Goal: Transaction & Acquisition: Obtain resource

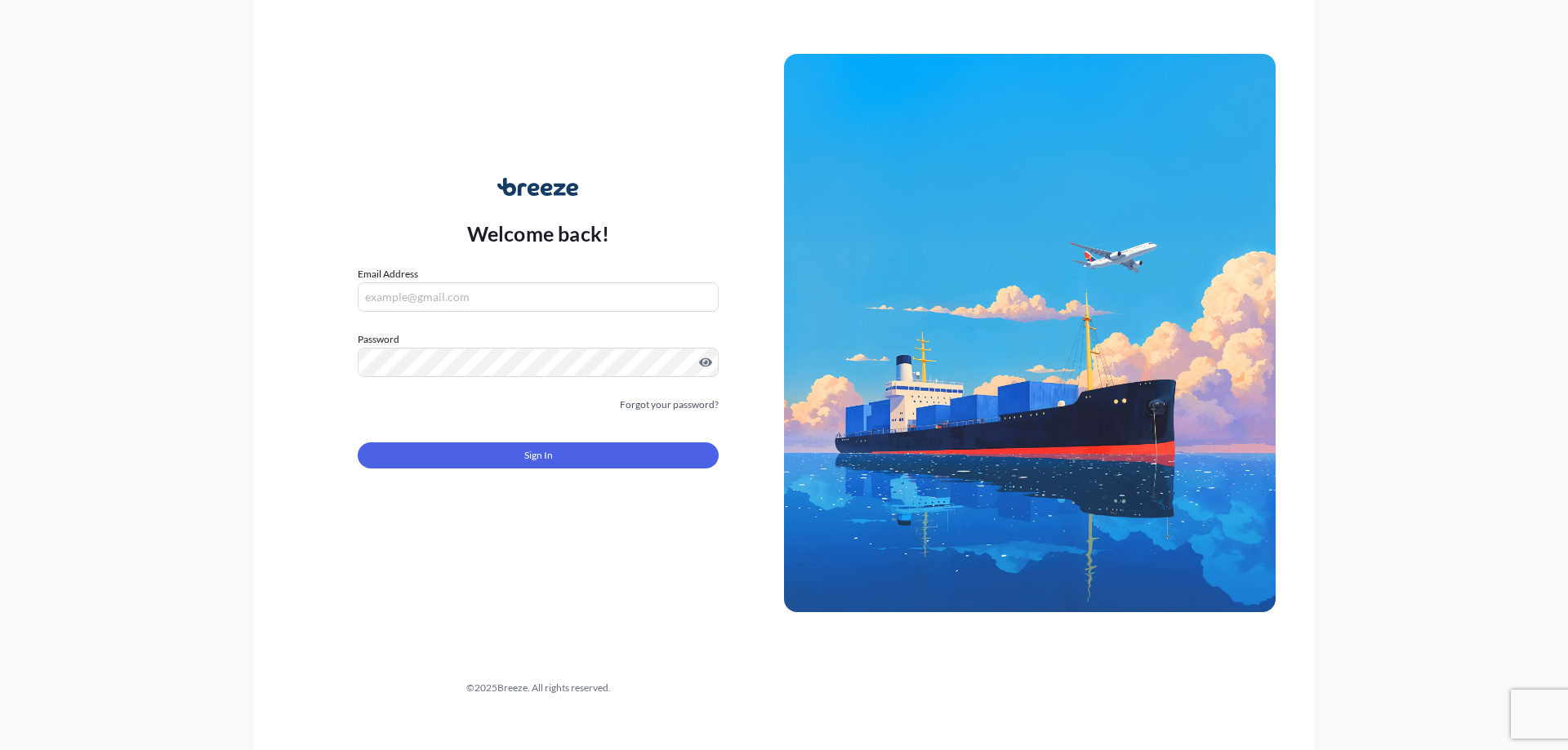
click at [504, 306] on input "Email Address" at bounding box center [538, 297] width 361 height 29
type input "G"
type input "[PERSON_NAME][EMAIL_ADDRESS][DOMAIN_NAME]"
click at [472, 378] on form "Email Address [PERSON_NAME][EMAIL_ADDRESS][DOMAIN_NAME] Password Must include: …" at bounding box center [538, 378] width 361 height 222
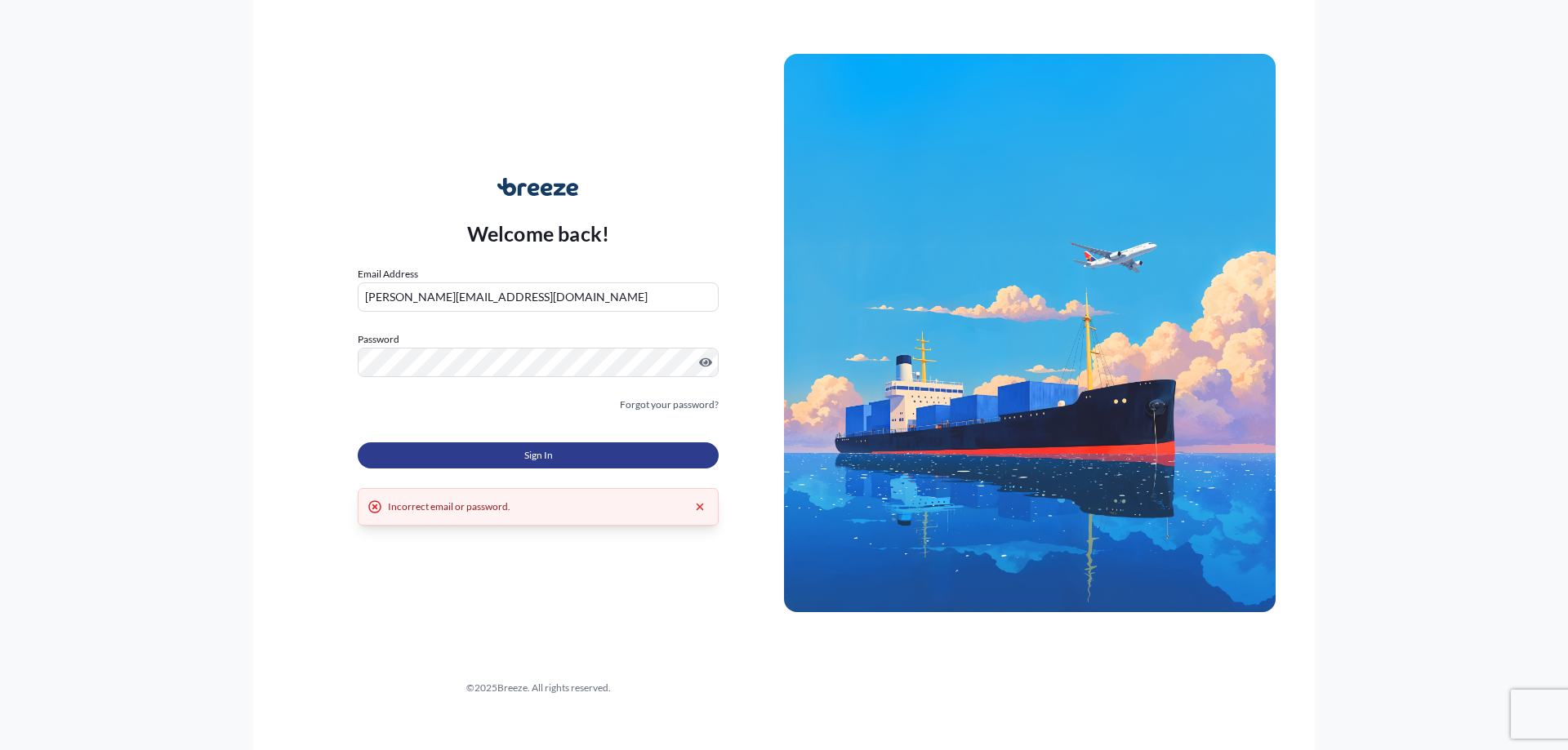
click at [502, 467] on button "Sign In" at bounding box center [538, 455] width 361 height 26
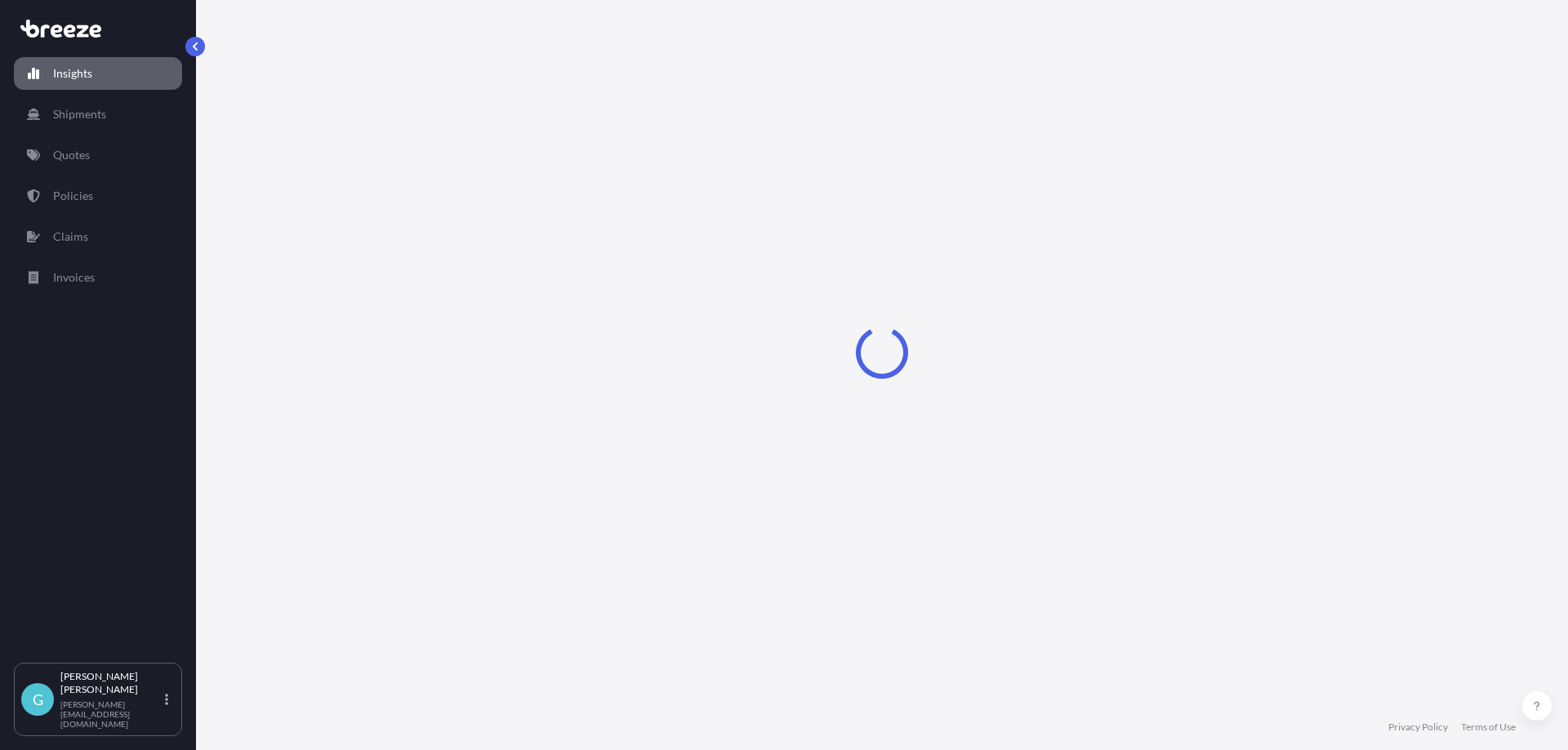
select select "2025"
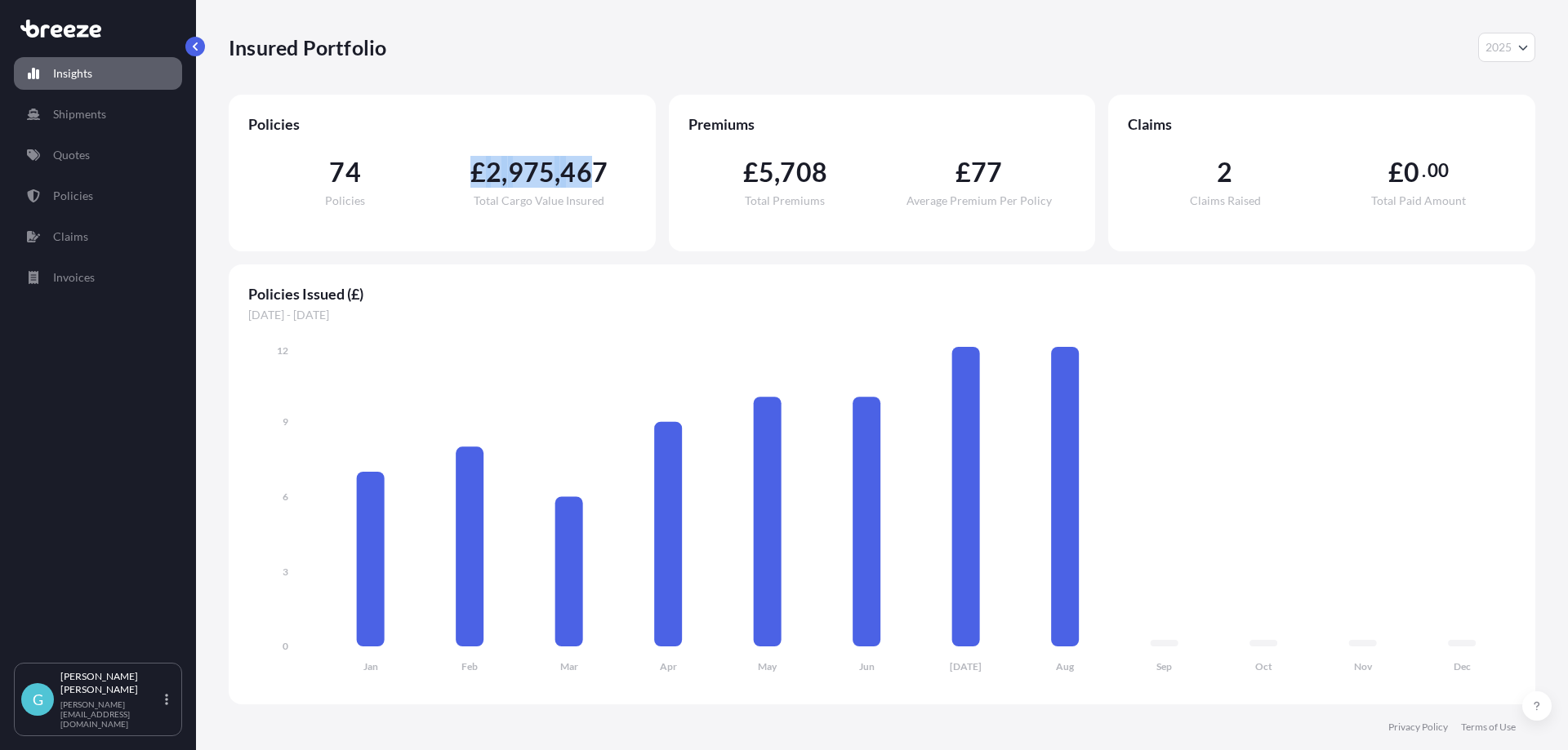
drag, startPoint x: 596, startPoint y: 174, endPoint x: 460, endPoint y: 177, distance: 136.0
click at [460, 177] on div "£ 2 , 975 , 467 Total Cargo Value Insured" at bounding box center [538, 182] width 193 height 47
click at [75, 104] on link "Shipments" at bounding box center [98, 114] width 168 height 33
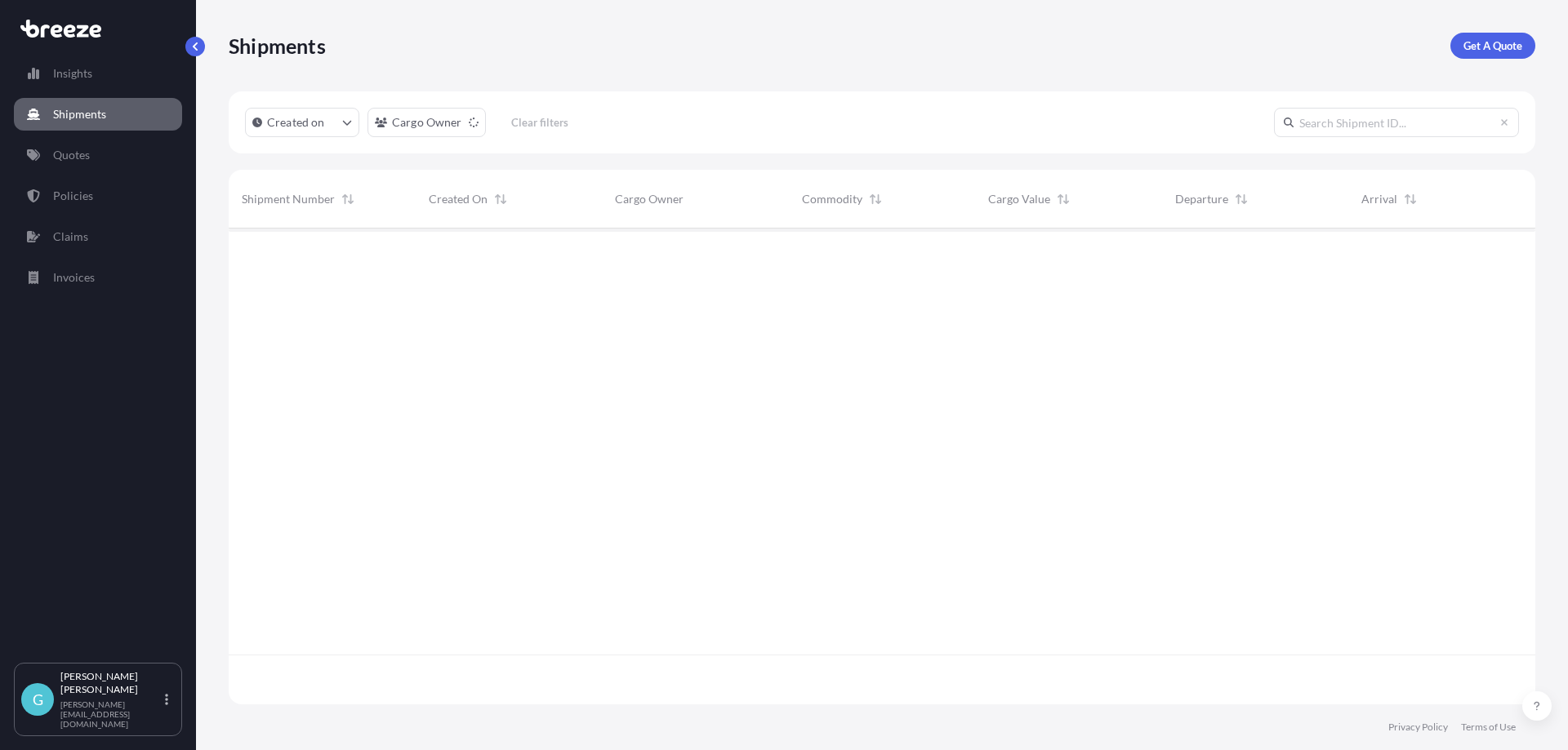
scroll to position [522, 1295]
click at [70, 76] on p "Insights" at bounding box center [72, 73] width 40 height 16
select select "2025"
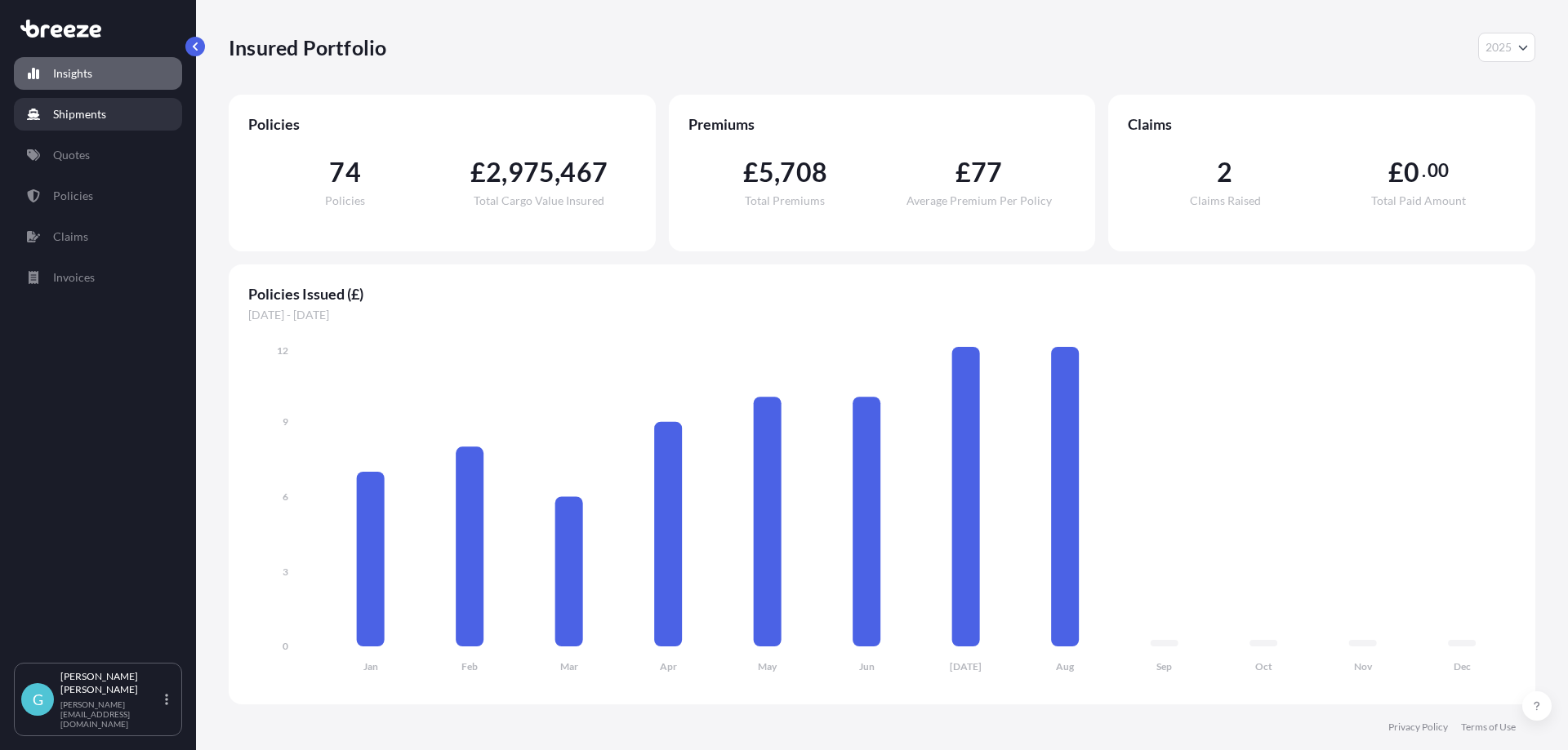
click at [81, 129] on link "Shipments" at bounding box center [98, 114] width 168 height 33
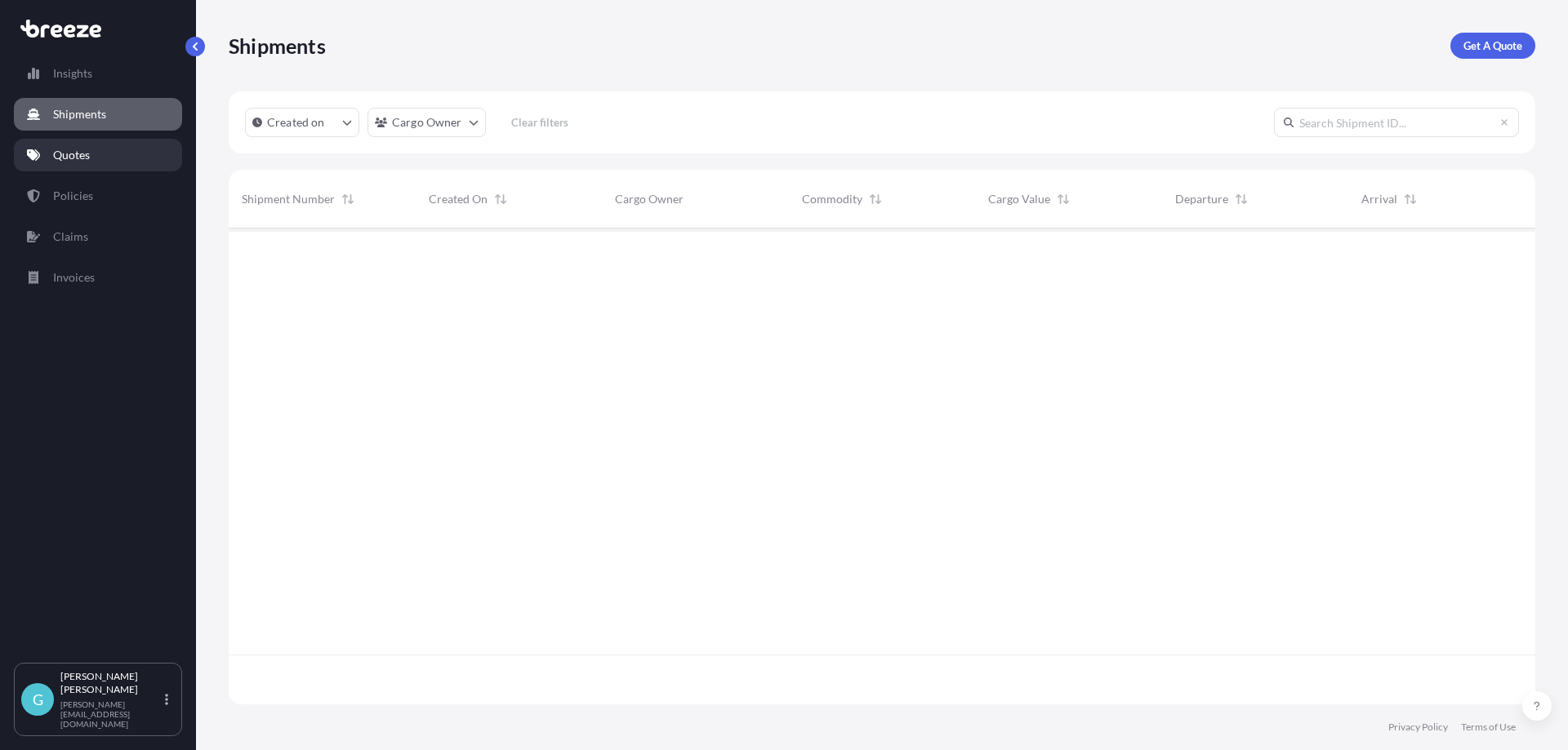
scroll to position [473, 1295]
click at [83, 149] on p "Quotes" at bounding box center [72, 155] width 37 height 16
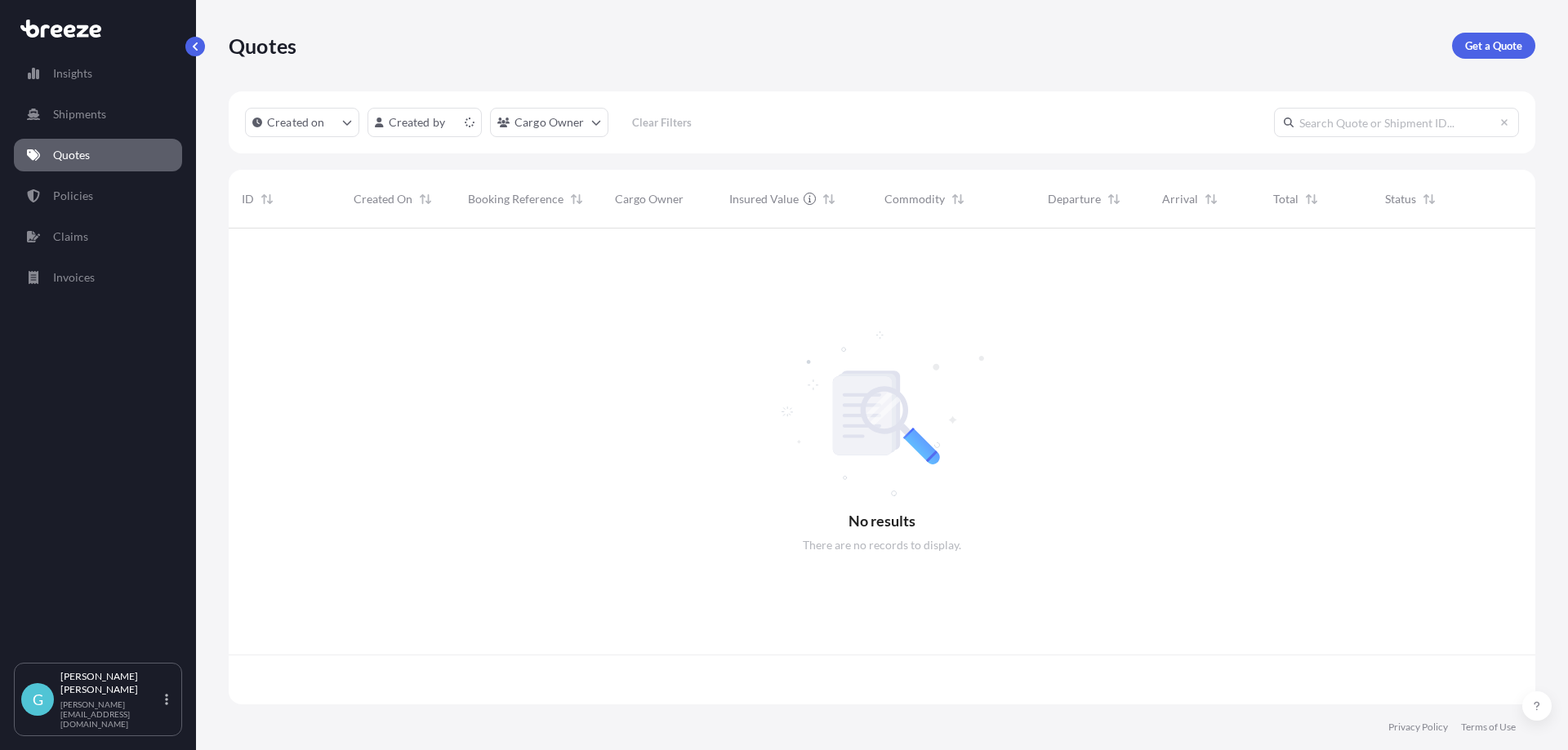
scroll to position [473, 1295]
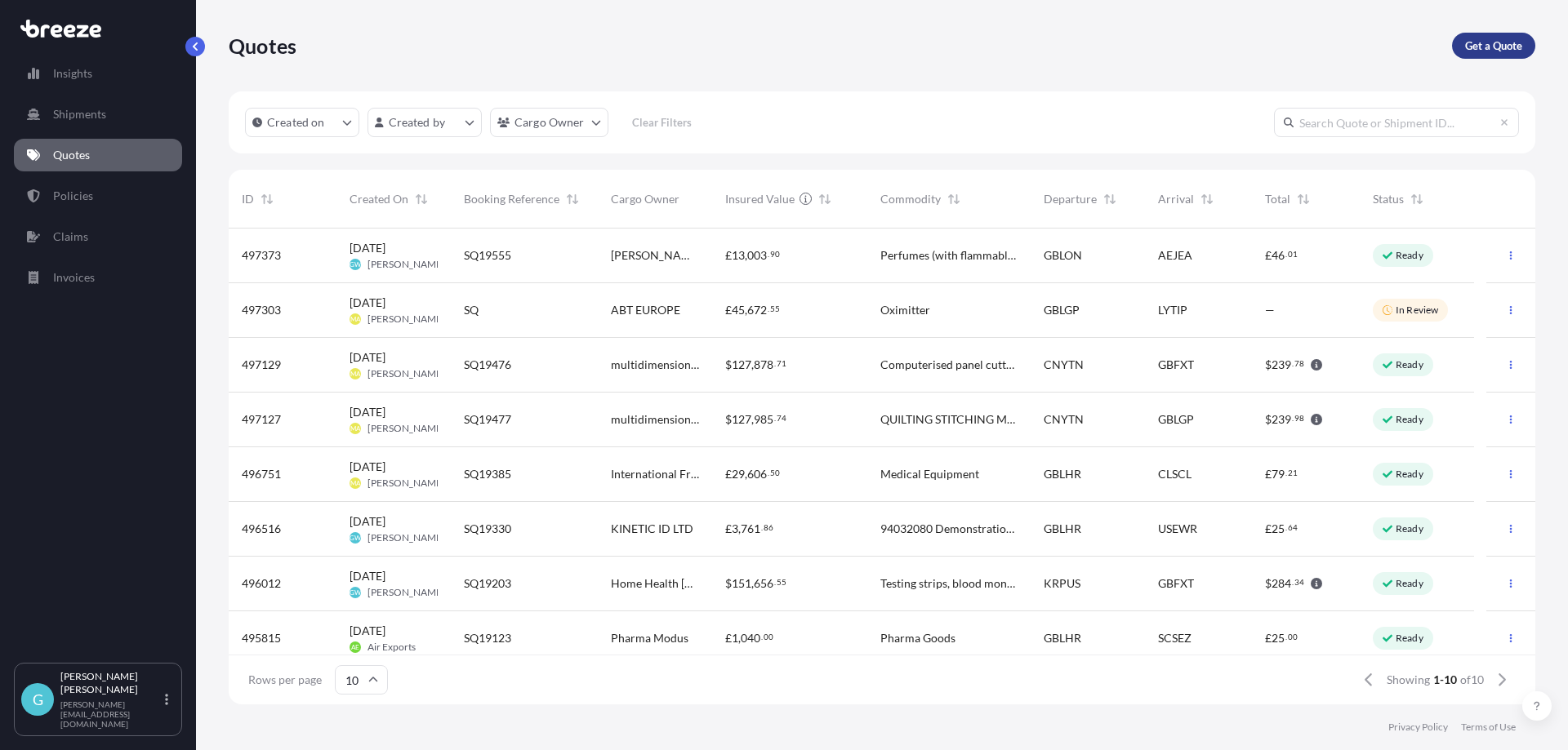
click at [1496, 51] on p "Get a Quote" at bounding box center [1494, 45] width 57 height 16
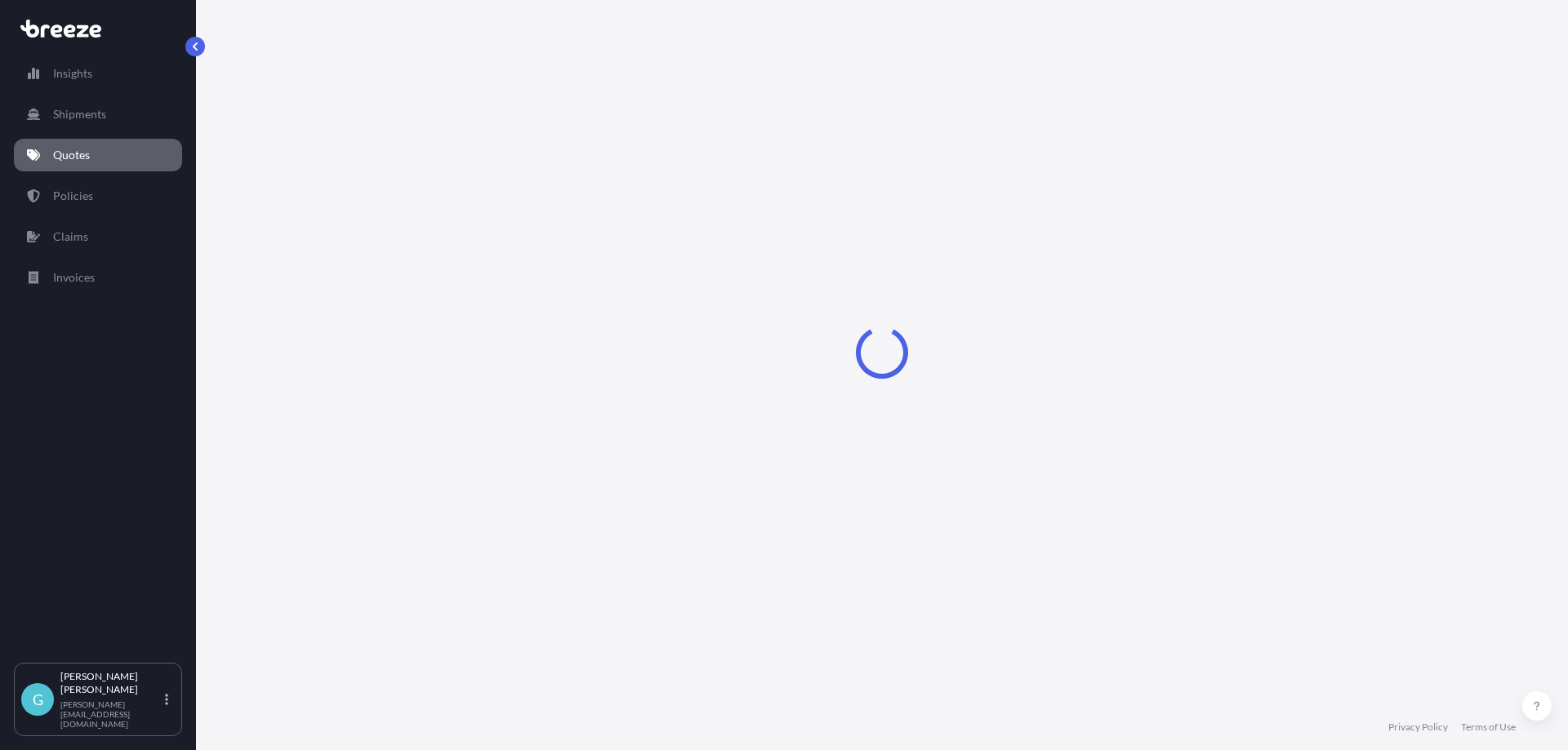
select select "Sea"
select select "1"
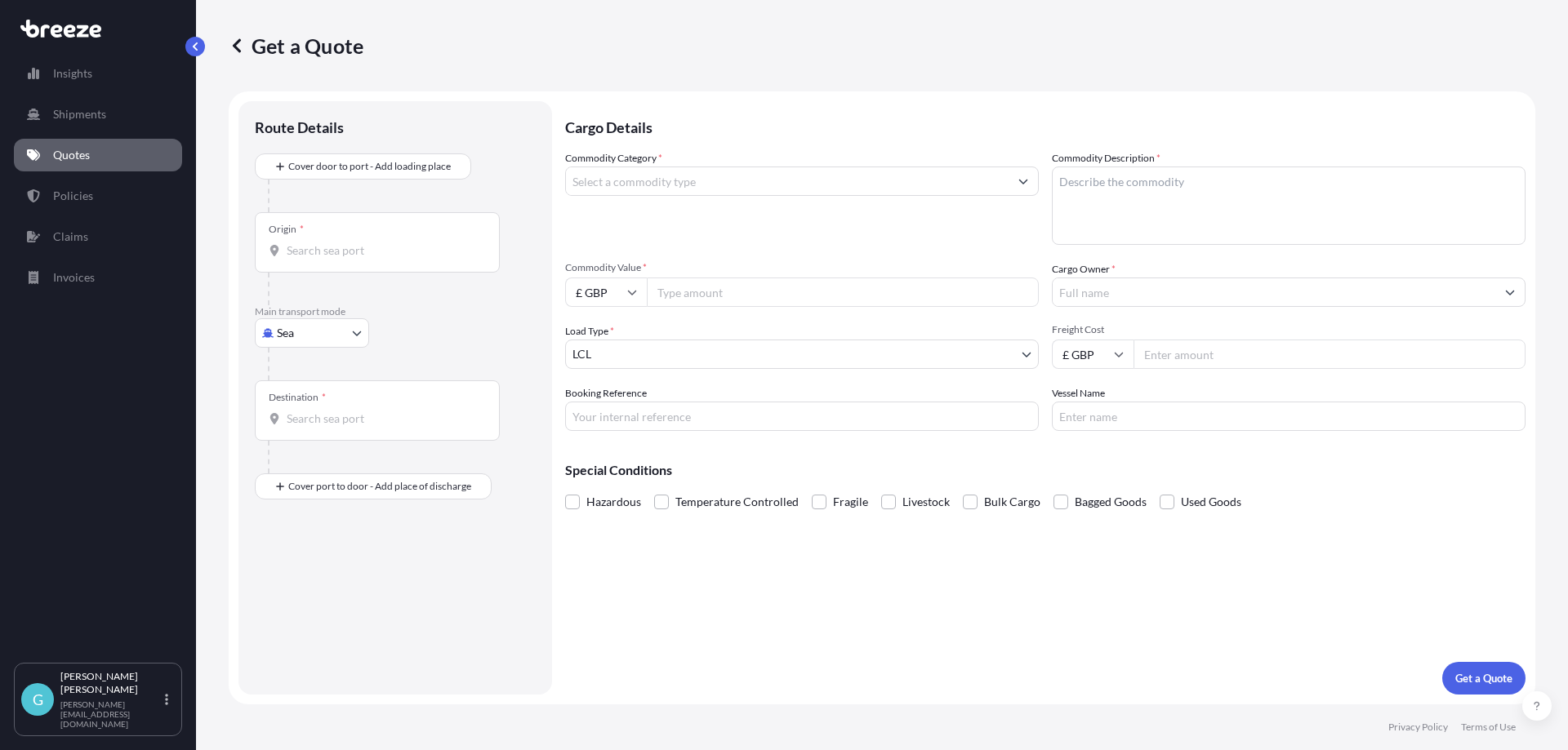
click at [681, 179] on input "Commodity Category *" at bounding box center [787, 181] width 442 height 29
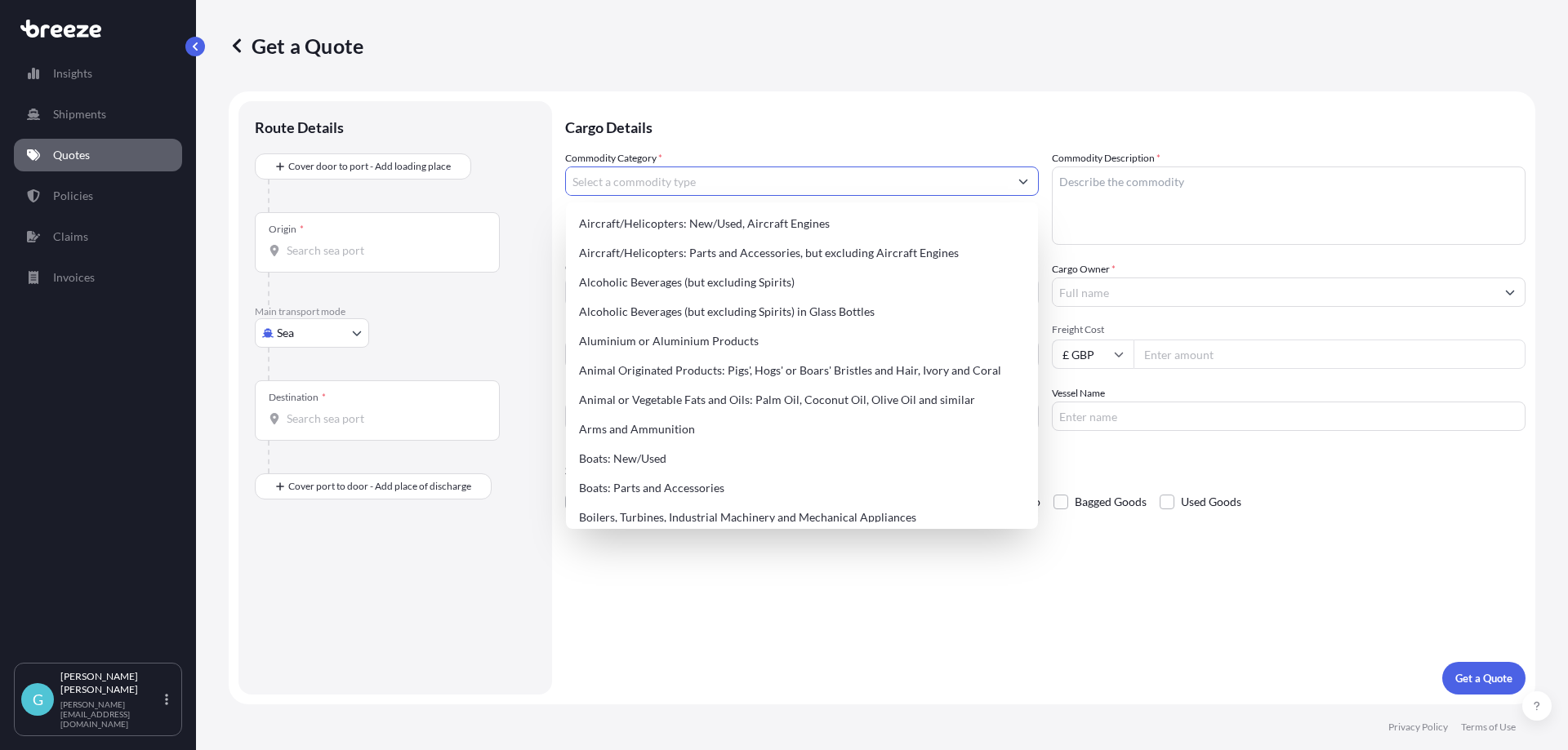
type input "a"
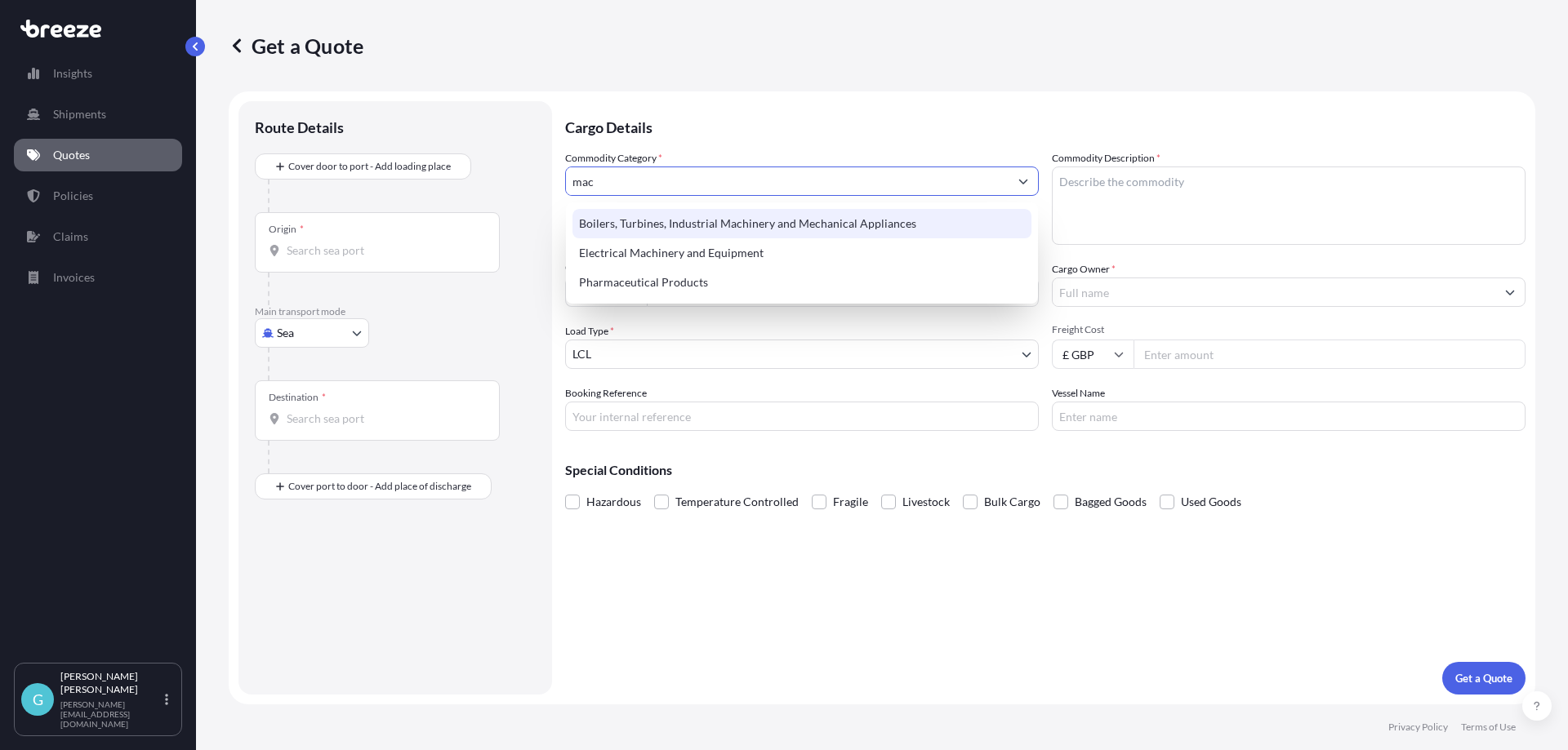
click at [725, 234] on div "Boilers, Turbines, Industrial Machinery and Mechanical Appliances" at bounding box center [803, 224] width 459 height 29
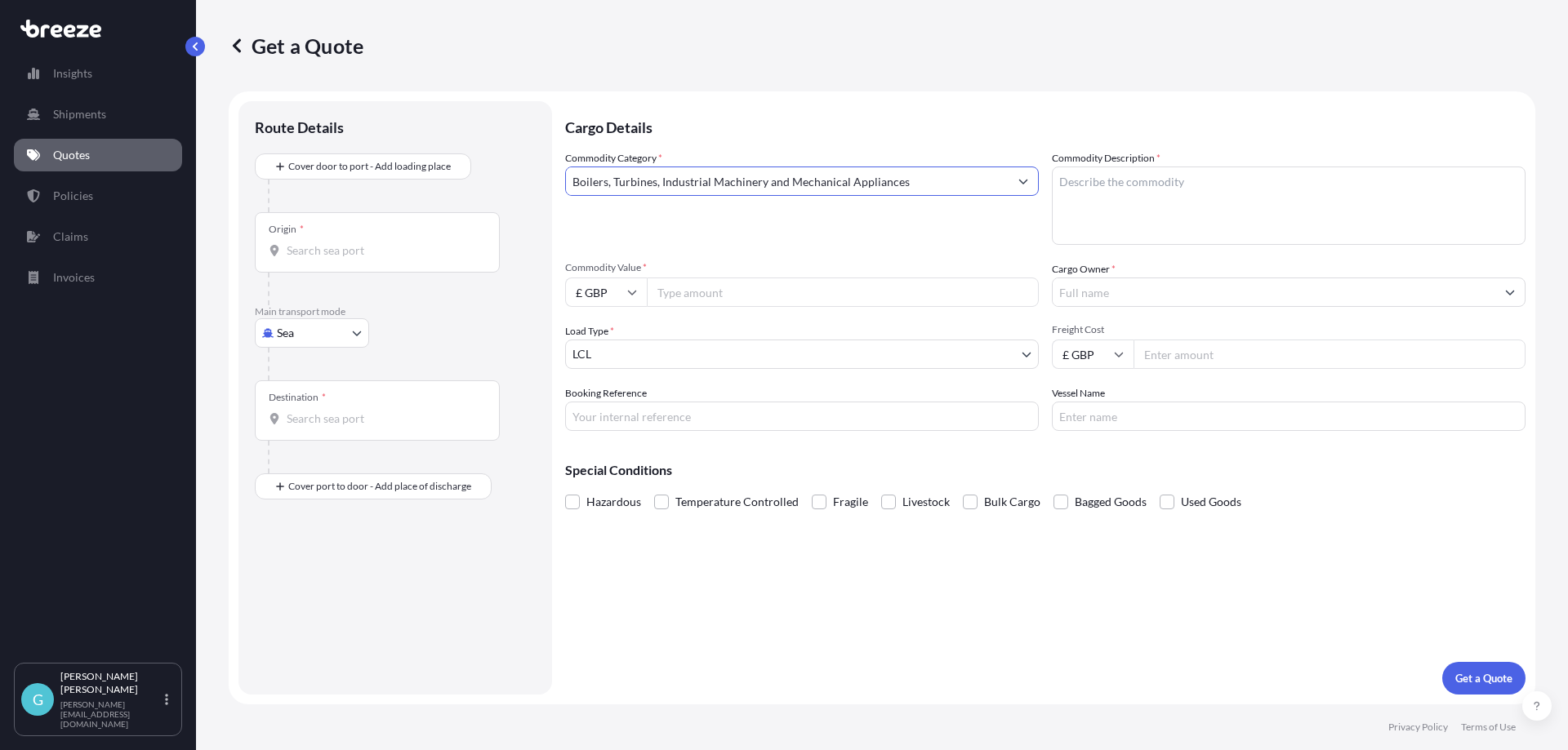
click at [1179, 183] on textarea "Commodity Description *" at bounding box center [1289, 205] width 474 height 78
click at [920, 190] on input "Boilers, Turbines, Industrial Machinery and Mechanical Appliances" at bounding box center [787, 181] width 442 height 29
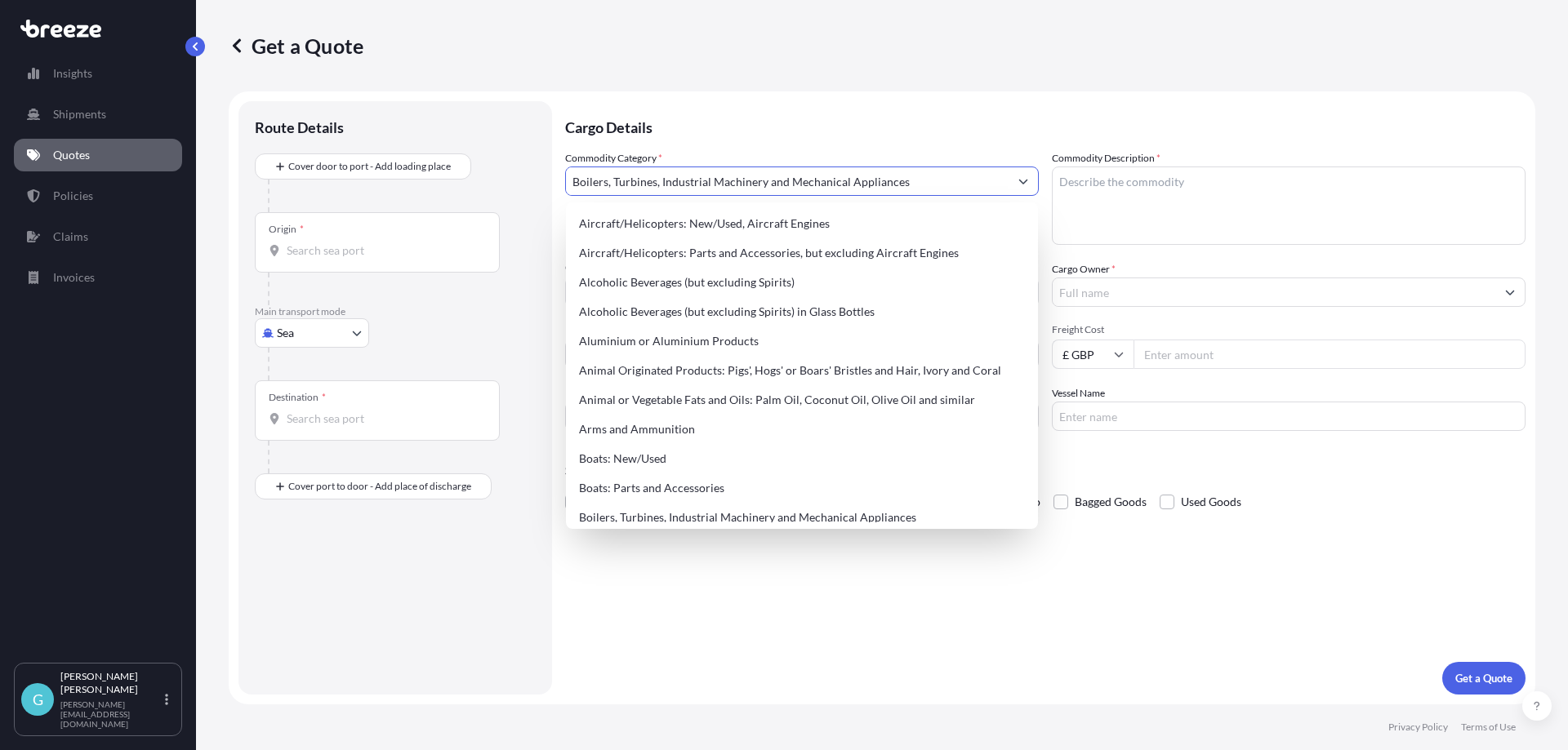
drag, startPoint x: 910, startPoint y: 186, endPoint x: 249, endPoint y: 119, distance: 664.4
click at [249, 119] on form "Route Details Cover door to port - Add loading place Place of loading Road Road…" at bounding box center [882, 398] width 1307 height 613
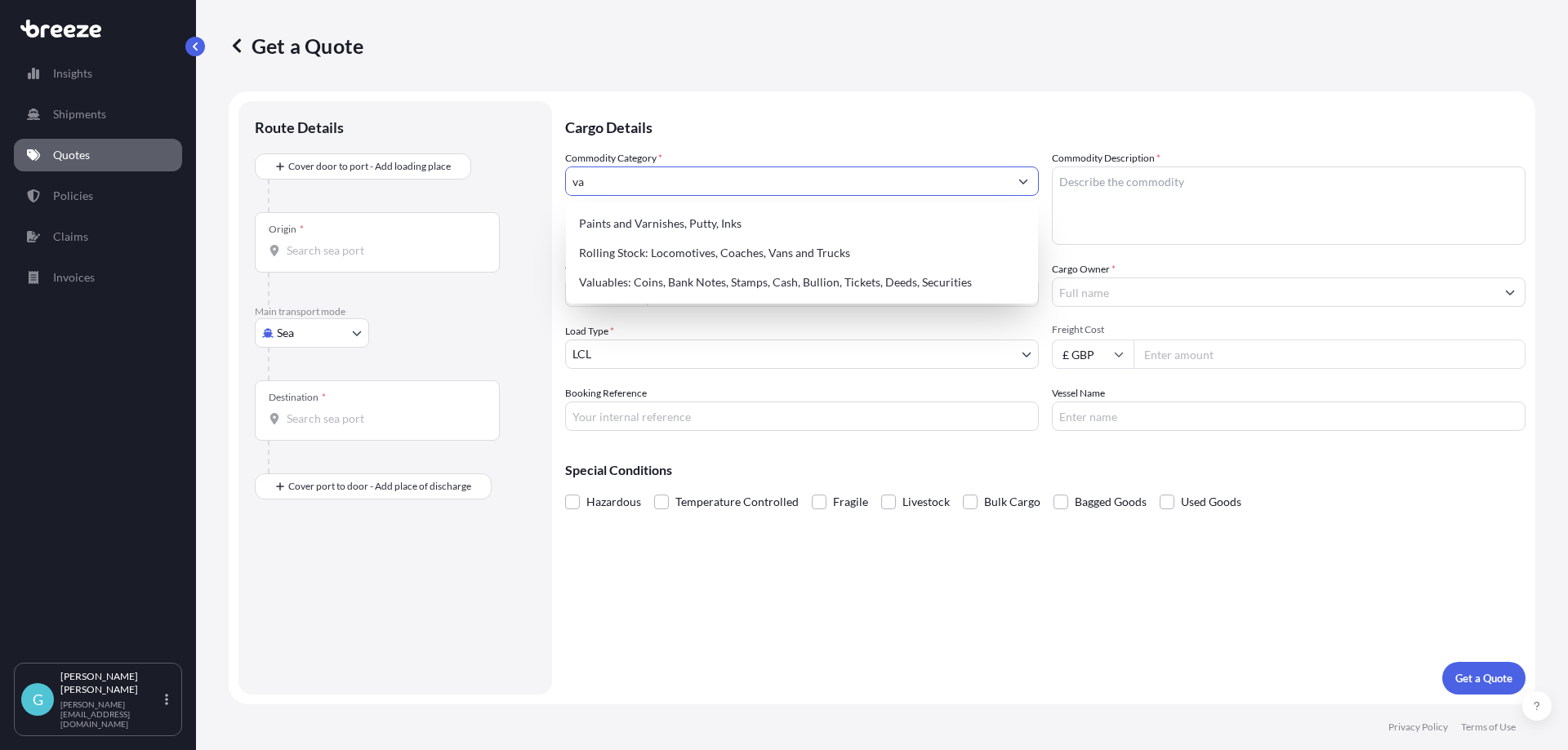
type input "v"
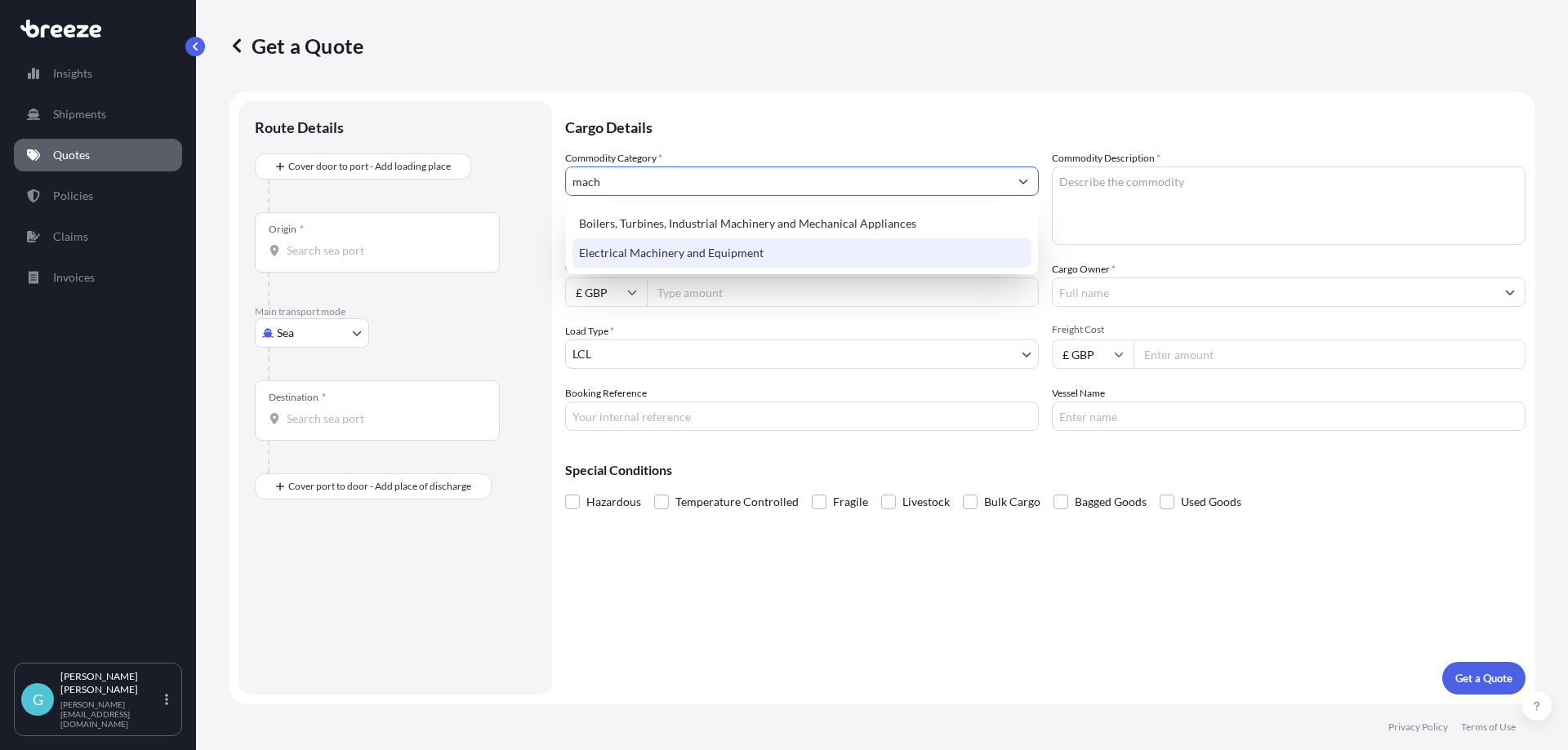
click at [688, 225] on div "Boilers, Turbines, Industrial Machinery and Mechanical Appliances" at bounding box center [803, 224] width 459 height 29
type input "Boilers, Turbines, Industrial Machinery and Mechanical Appliances"
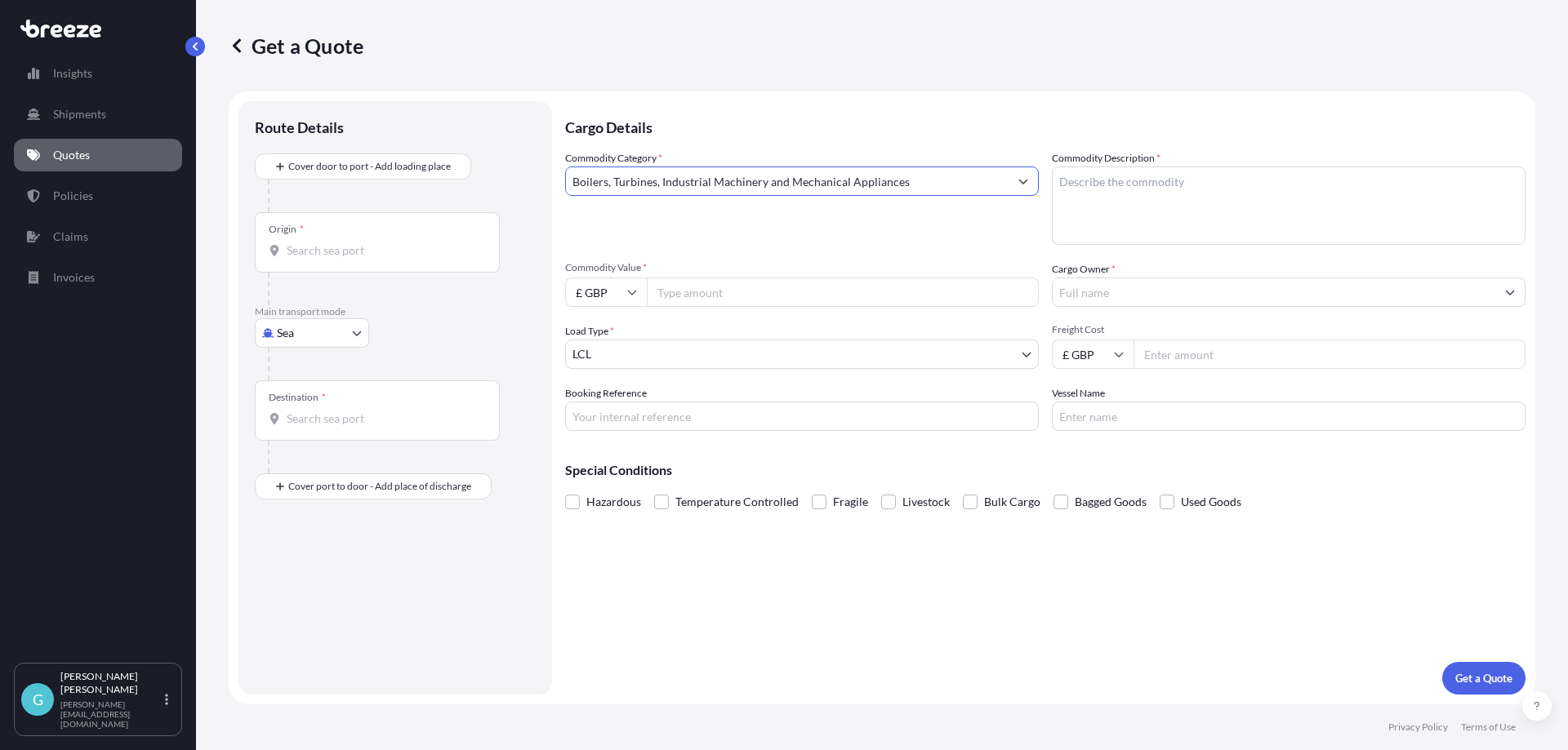
click at [1289, 183] on textarea "Commodity Description *" at bounding box center [1289, 205] width 474 height 78
paste textarea "Process control valves"
type textarea "Process control valves"
click at [706, 293] on input "Commodity Value *" at bounding box center [843, 292] width 392 height 29
type input "31818"
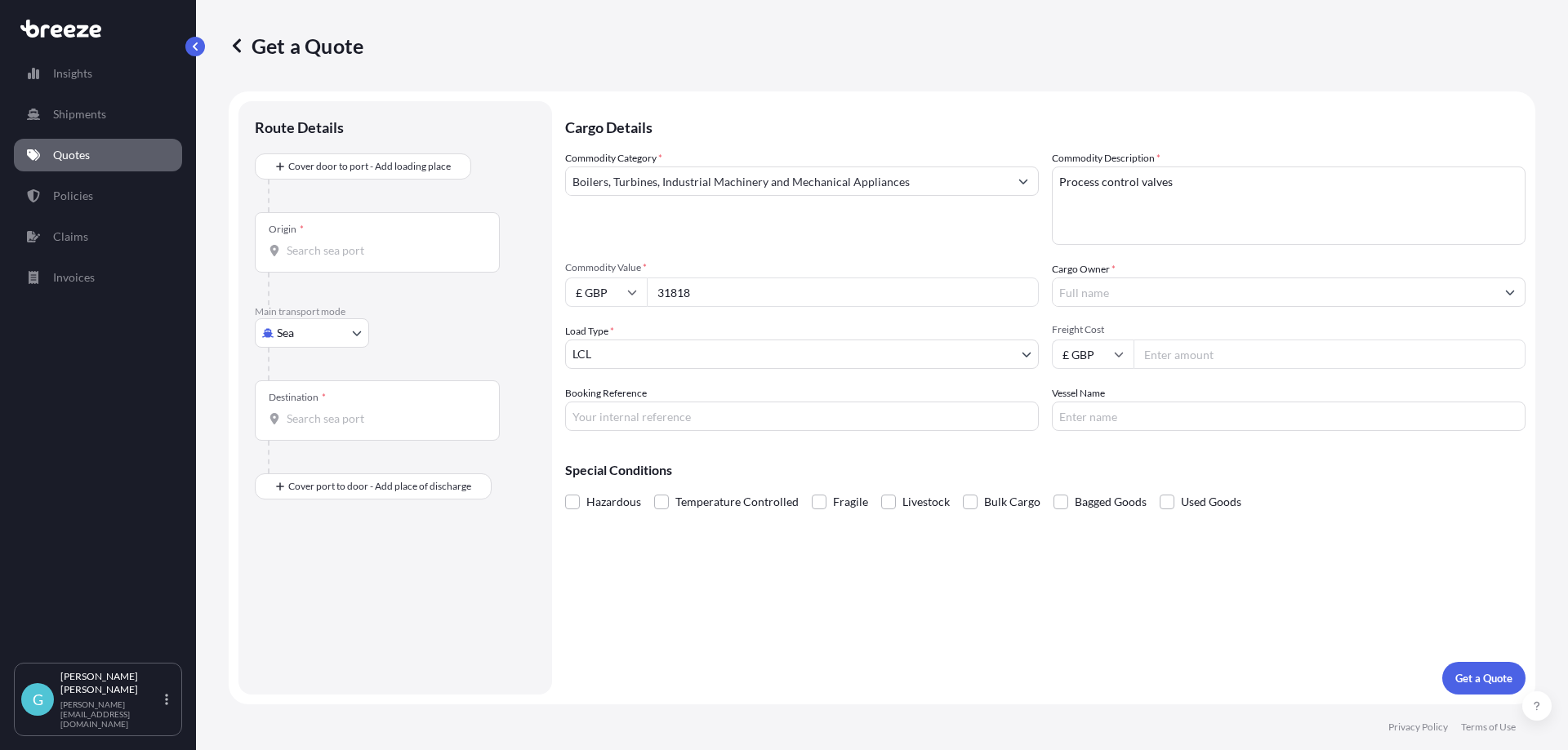
click at [1145, 297] on input "Cargo Owner *" at bounding box center [1274, 292] width 442 height 29
type input "o"
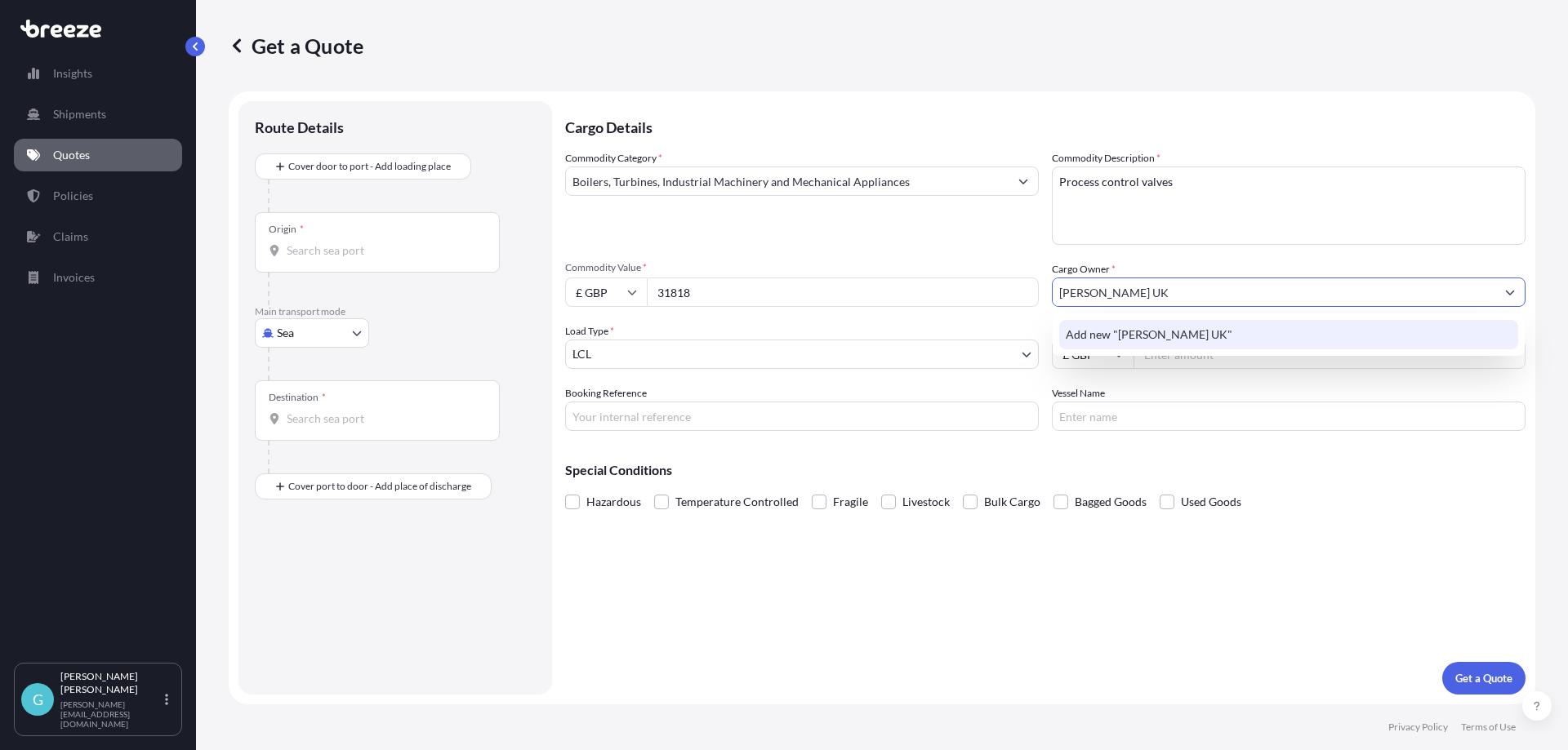
type input "[PERSON_NAME] UK"
click at [1313, 501] on div "Hazardous Temperature Controlled Fragile Livestock Bulk Cargo Bagged Goods Used…" at bounding box center [1046, 502] width 961 height 24
click at [1130, 301] on input "[PERSON_NAME] UK" at bounding box center [1274, 292] width 442 height 29
click at [1137, 342] on span "Add new "[PERSON_NAME] UK"" at bounding box center [1149, 334] width 167 height 16
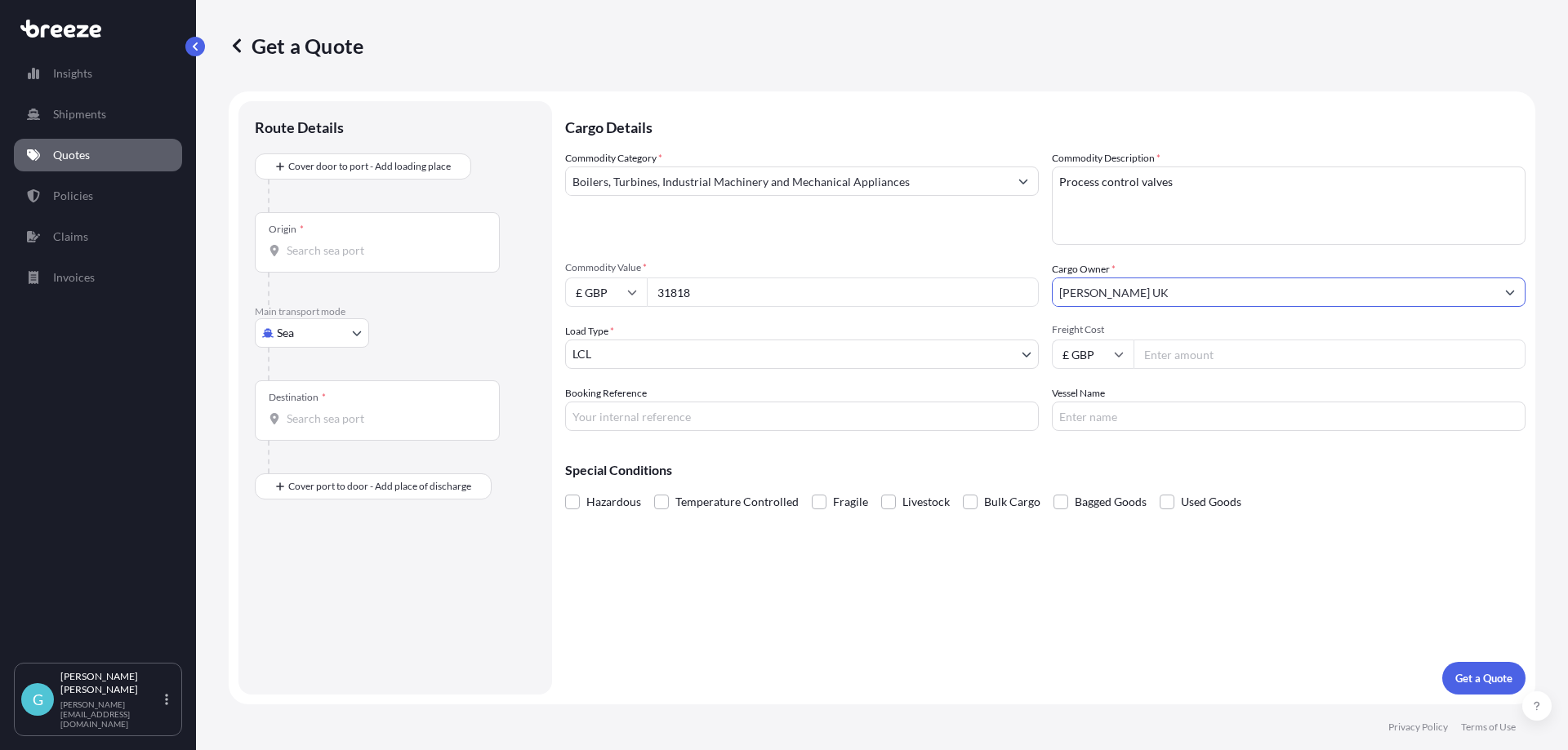
click at [1186, 353] on input "Freight Cost" at bounding box center [1330, 354] width 392 height 29
click at [1224, 351] on input "Freight Cost" at bounding box center [1330, 354] width 392 height 29
type input "224.73"
drag, startPoint x: 767, startPoint y: 425, endPoint x: 898, endPoint y: 393, distance: 134.9
click at [767, 425] on input "Booking Reference" at bounding box center [802, 416] width 474 height 29
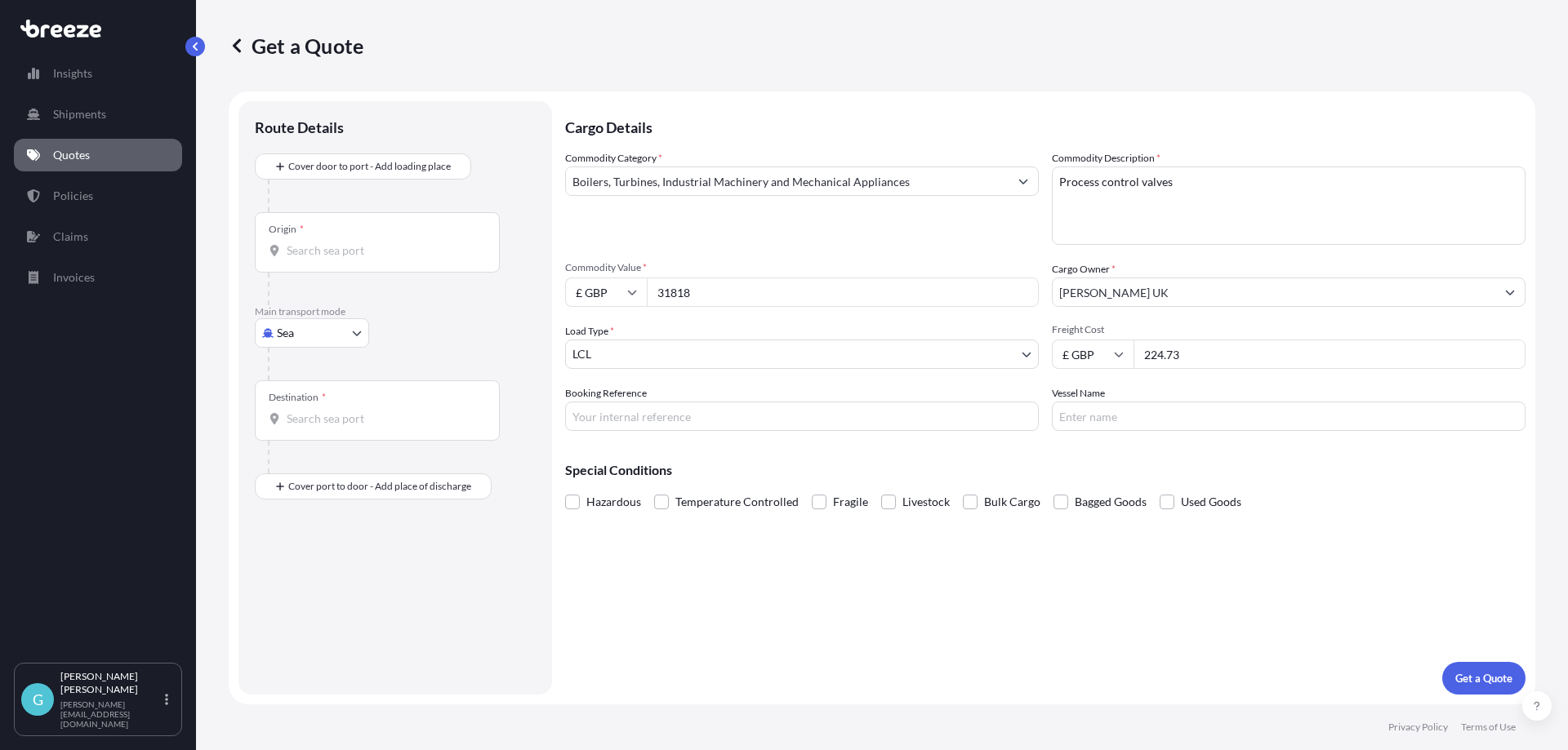
click at [691, 408] on input "Booking Reference" at bounding box center [802, 416] width 474 height 29
paste input "SQ19643"
type input "SQ19643"
click at [300, 240] on div "Origin *" at bounding box center [377, 242] width 245 height 61
click at [300, 242] on input "Origin *" at bounding box center [383, 250] width 193 height 16
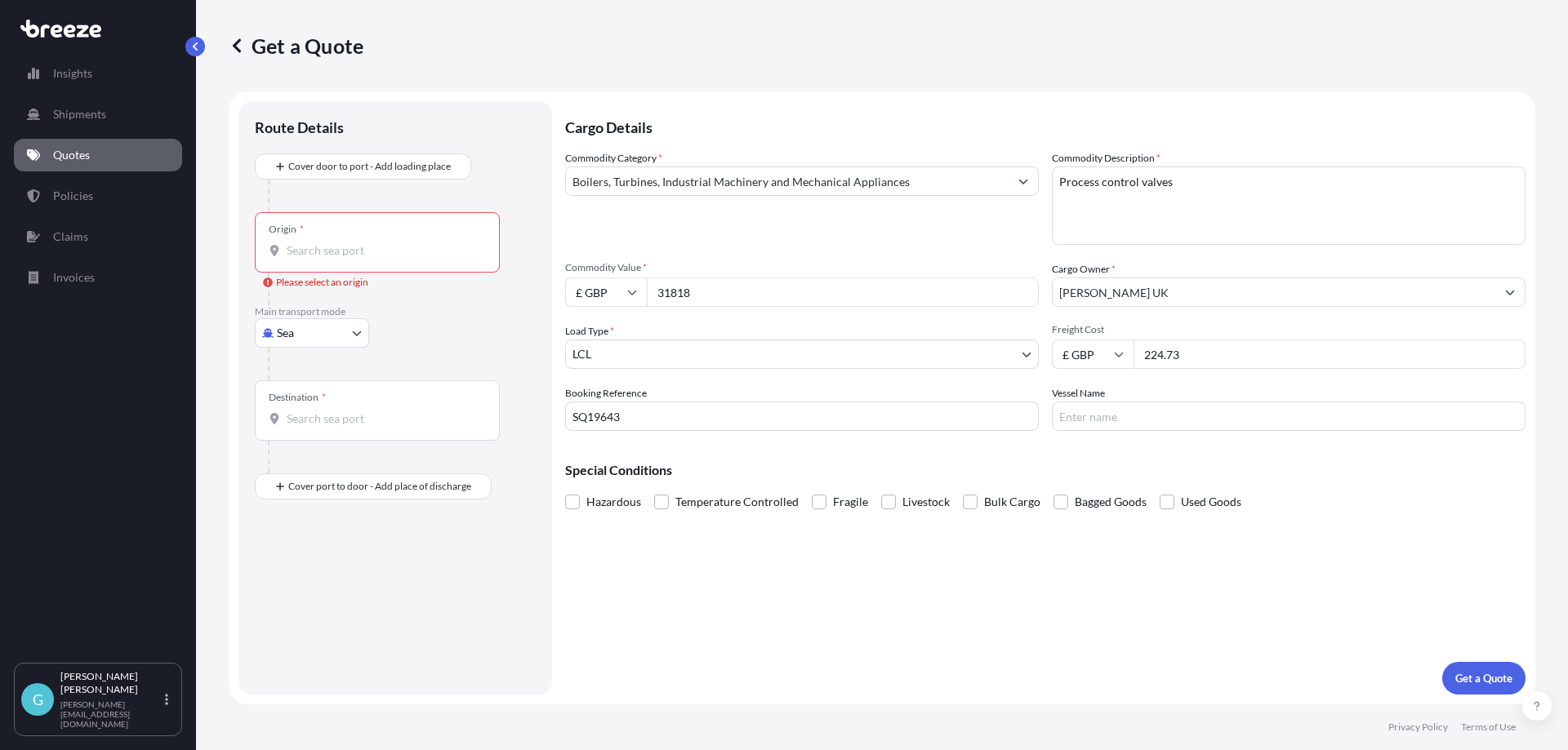
click at [329, 247] on input "Origin * Please select an origin" at bounding box center [383, 250] width 193 height 16
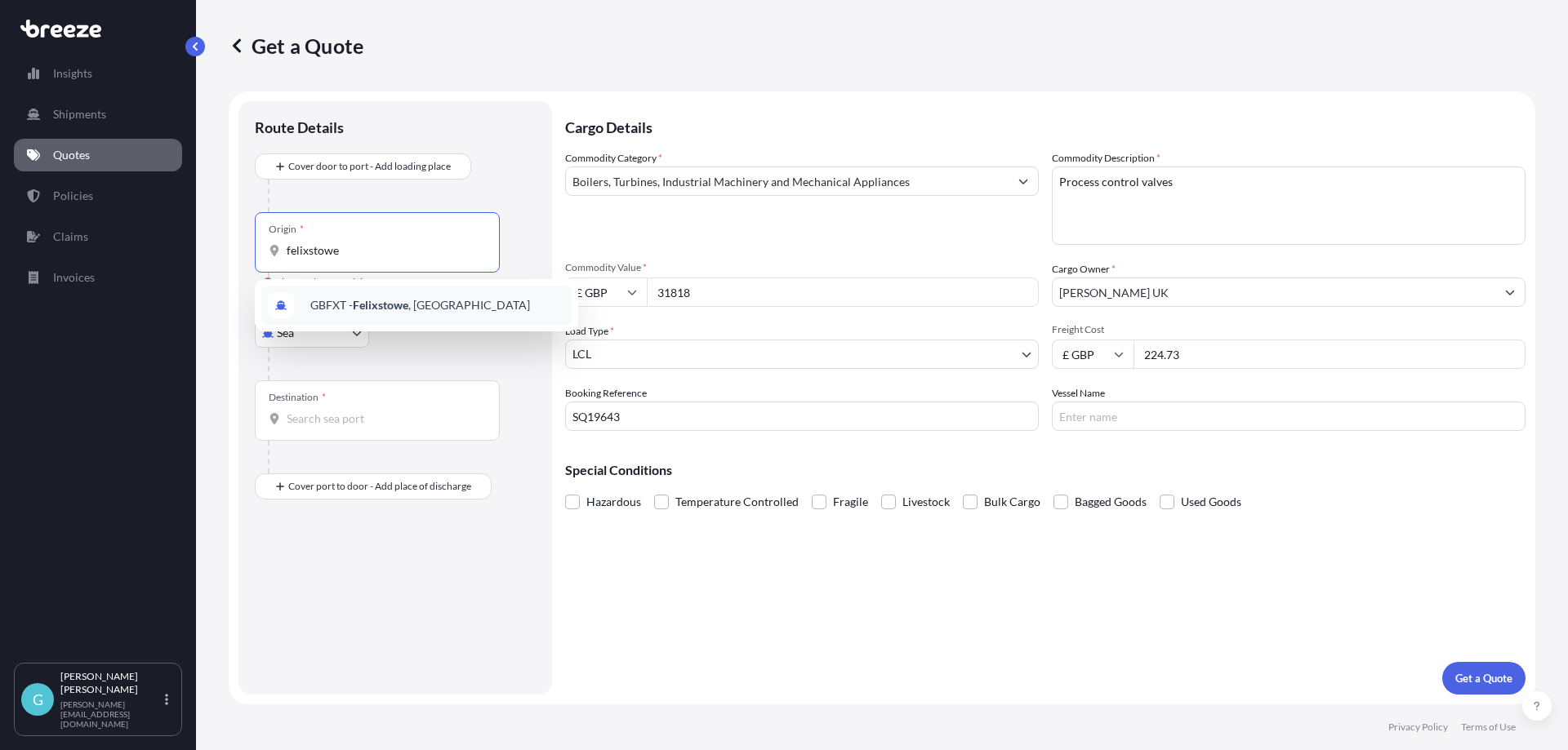
click at [337, 307] on span "GBFXT - Felixstowe , [GEOGRAPHIC_DATA]" at bounding box center [420, 304] width 220 height 16
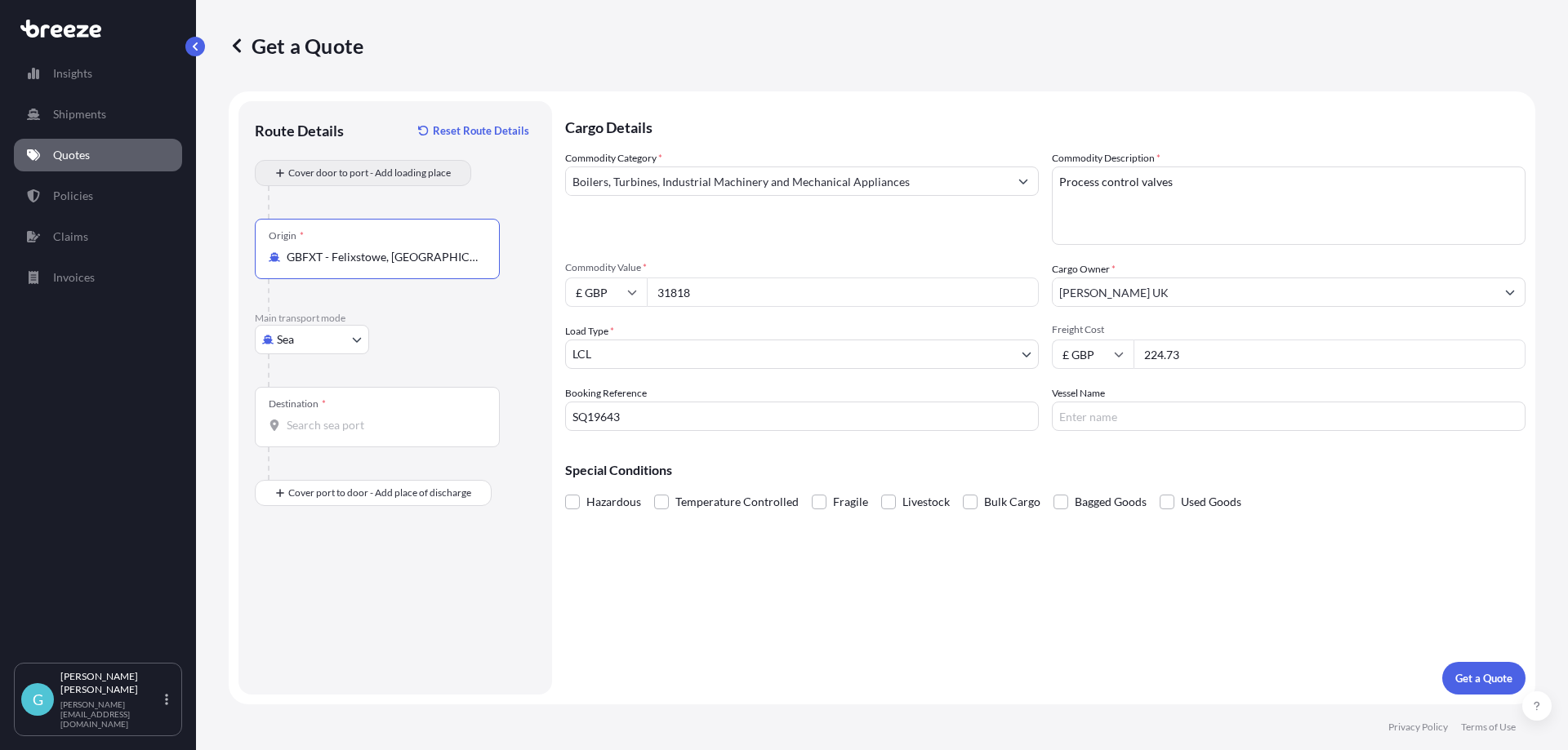
type input "GBFXT - Felixstowe, [GEOGRAPHIC_DATA]"
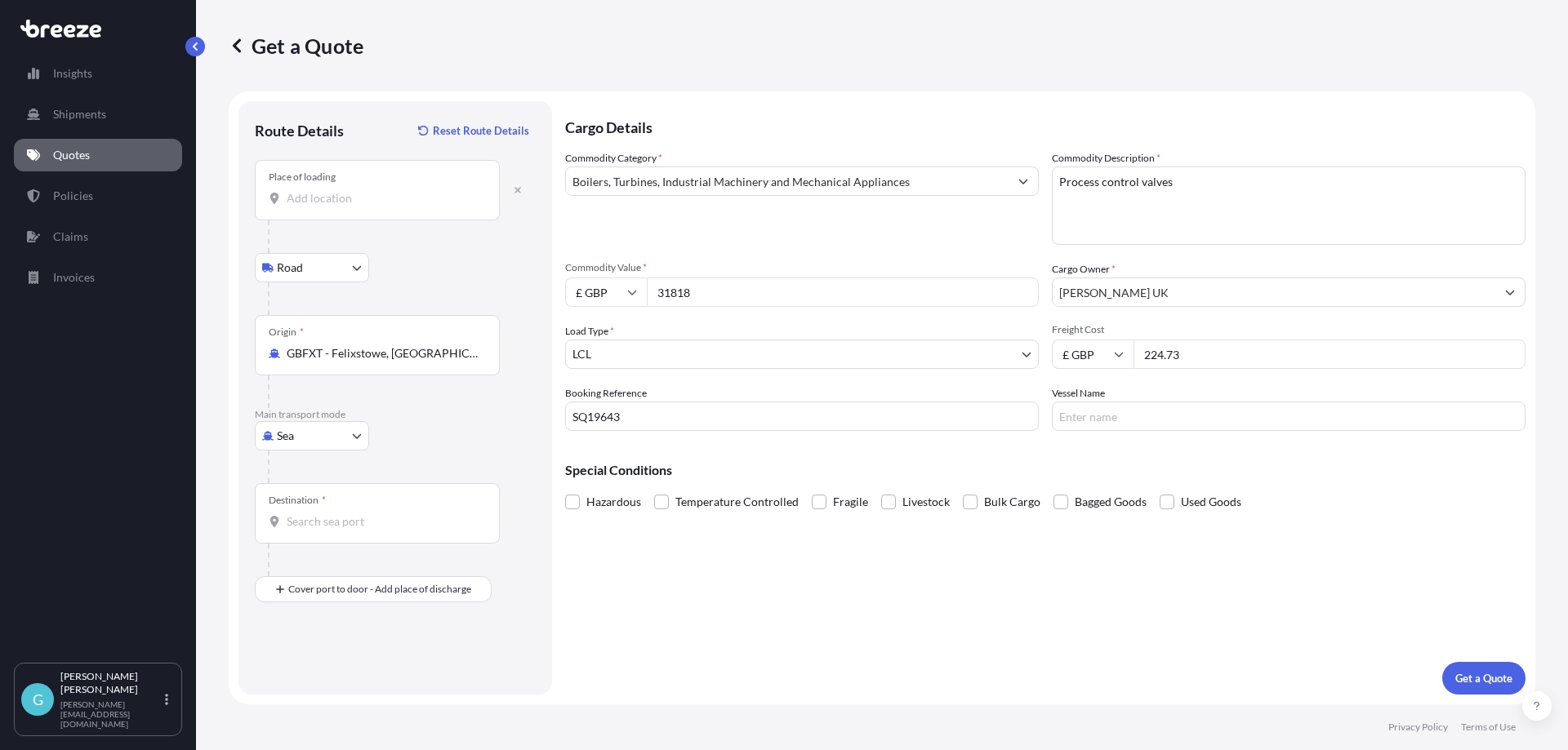
click at [308, 212] on div "Place of loading" at bounding box center [377, 190] width 245 height 61
click at [308, 207] on input "Place of loading" at bounding box center [383, 198] width 193 height 16
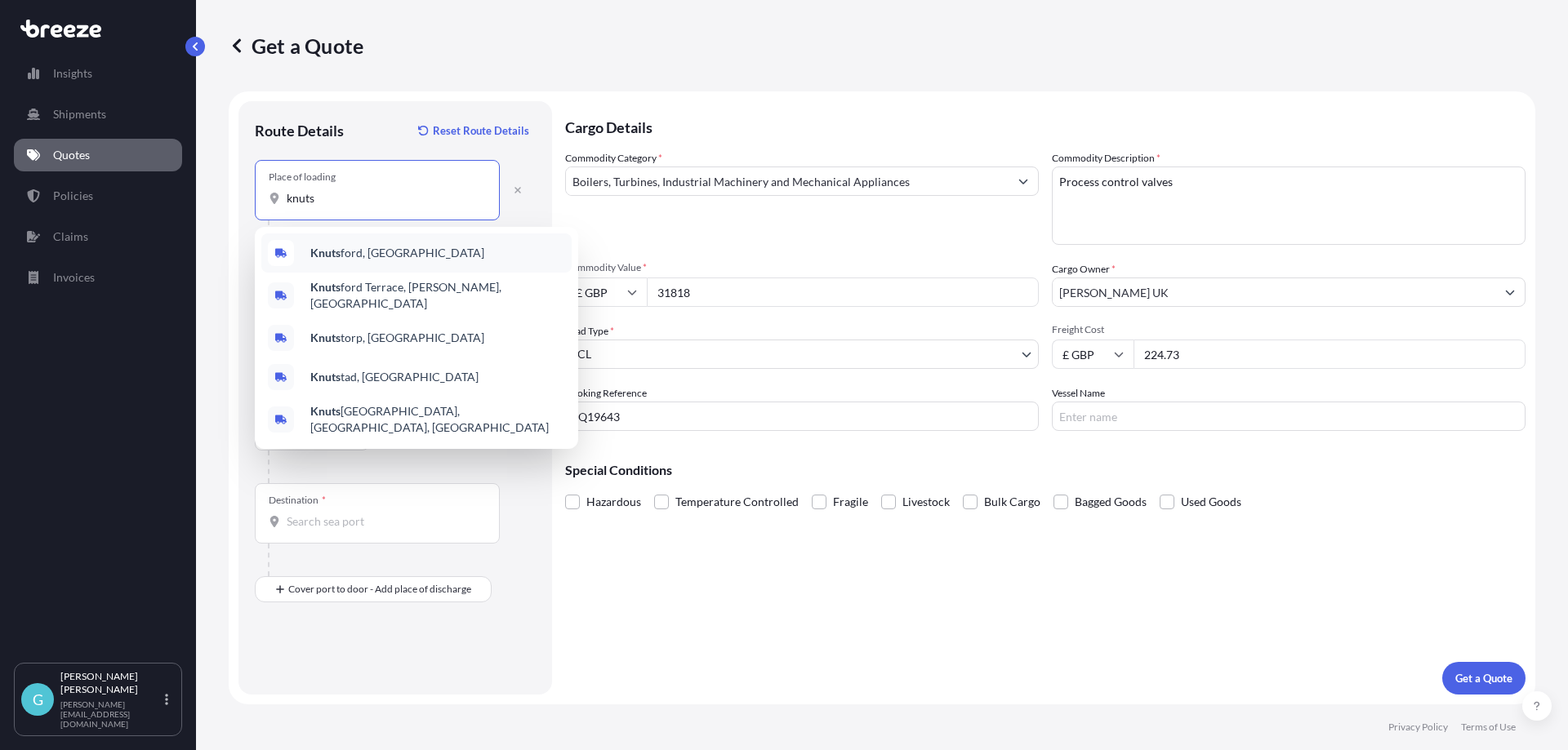
click at [355, 260] on span "[PERSON_NAME], [GEOGRAPHIC_DATA]" at bounding box center [397, 252] width 174 height 16
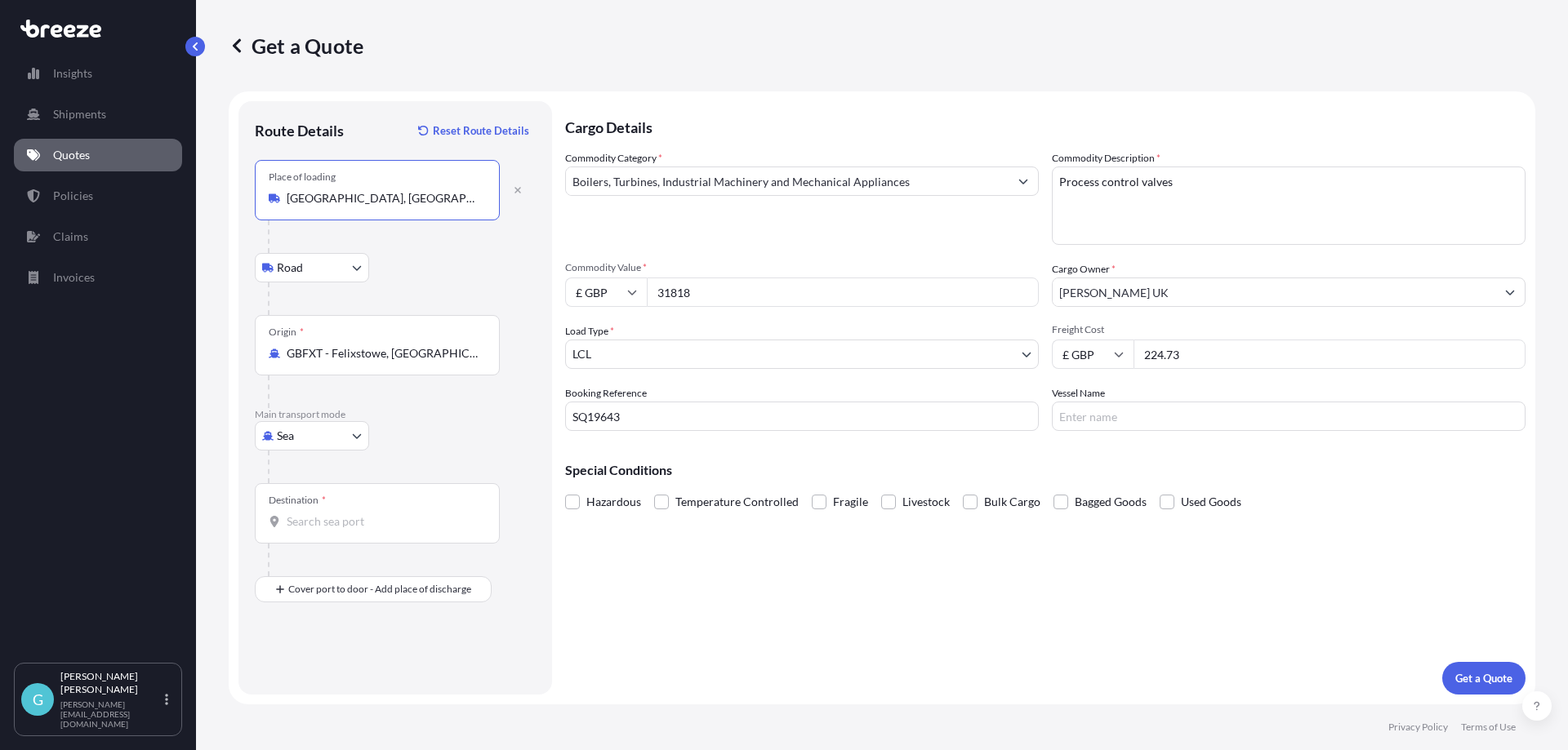
type input "[GEOGRAPHIC_DATA], [GEOGRAPHIC_DATA]"
click at [376, 536] on div "Destination *" at bounding box center [377, 514] width 245 height 61
click at [376, 530] on input "Destination *" at bounding box center [383, 521] width 193 height 16
click at [322, 521] on input "Destination * Please select a destination" at bounding box center [383, 521] width 193 height 16
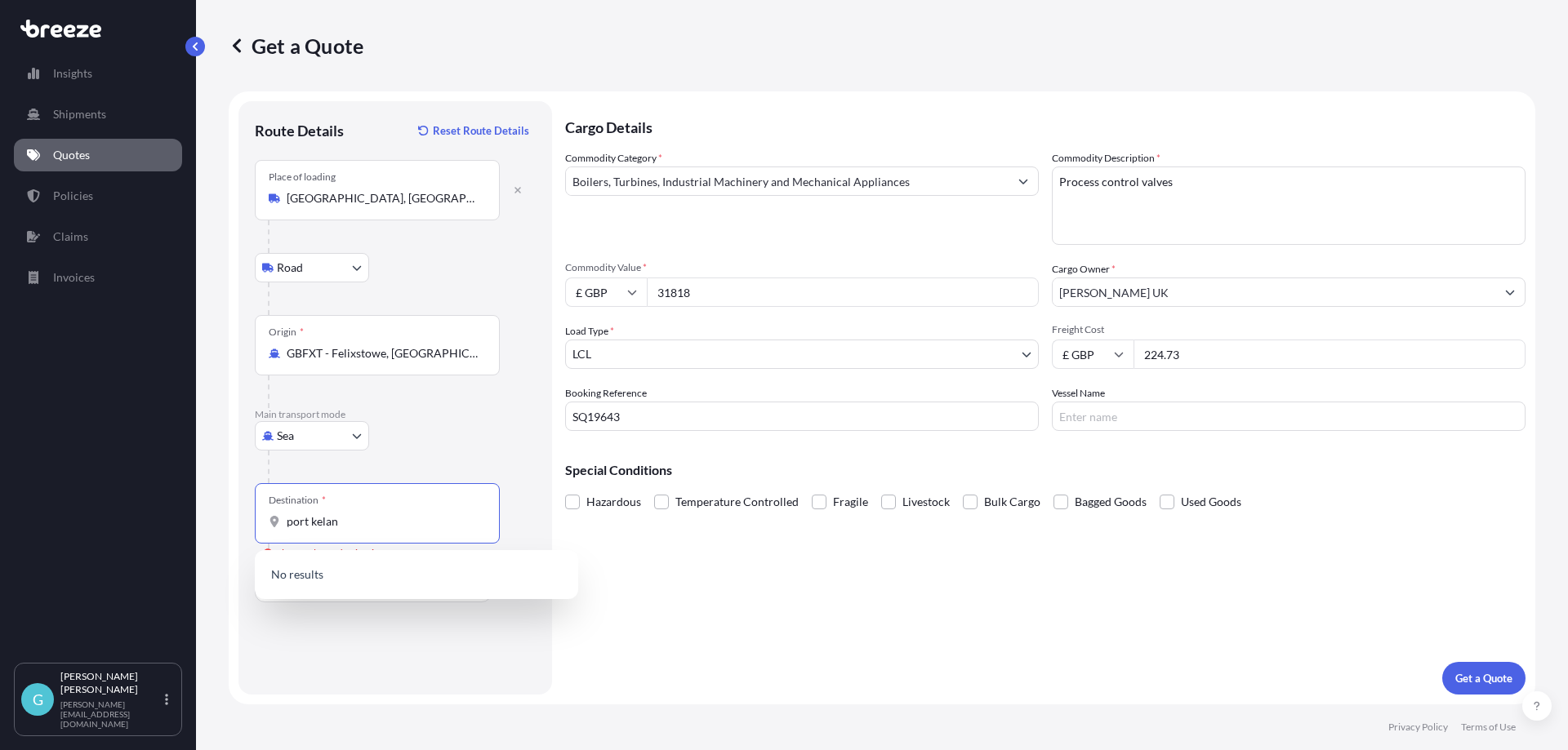
type input "port kelang"
drag, startPoint x: 352, startPoint y: 525, endPoint x: 200, endPoint y: 519, distance: 152.1
click at [200, 519] on div "Get a Quote Route Details Reset Route Details Place of loading [GEOGRAPHIC_DATA…" at bounding box center [882, 352] width 1372 height 705
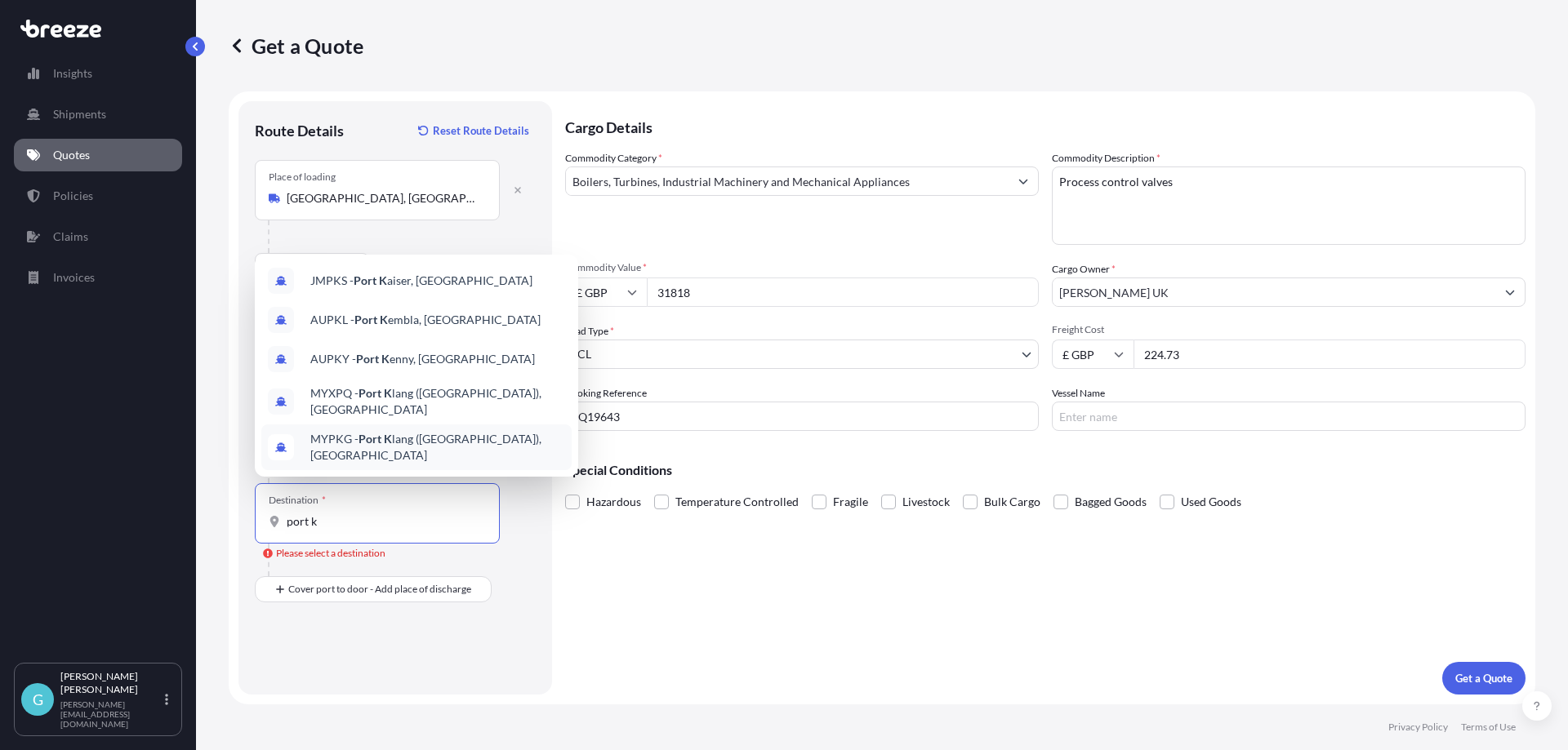
click at [400, 447] on span "MYPKG - Port K lang ([GEOGRAPHIC_DATA]), [GEOGRAPHIC_DATA]" at bounding box center [437, 447] width 255 height 33
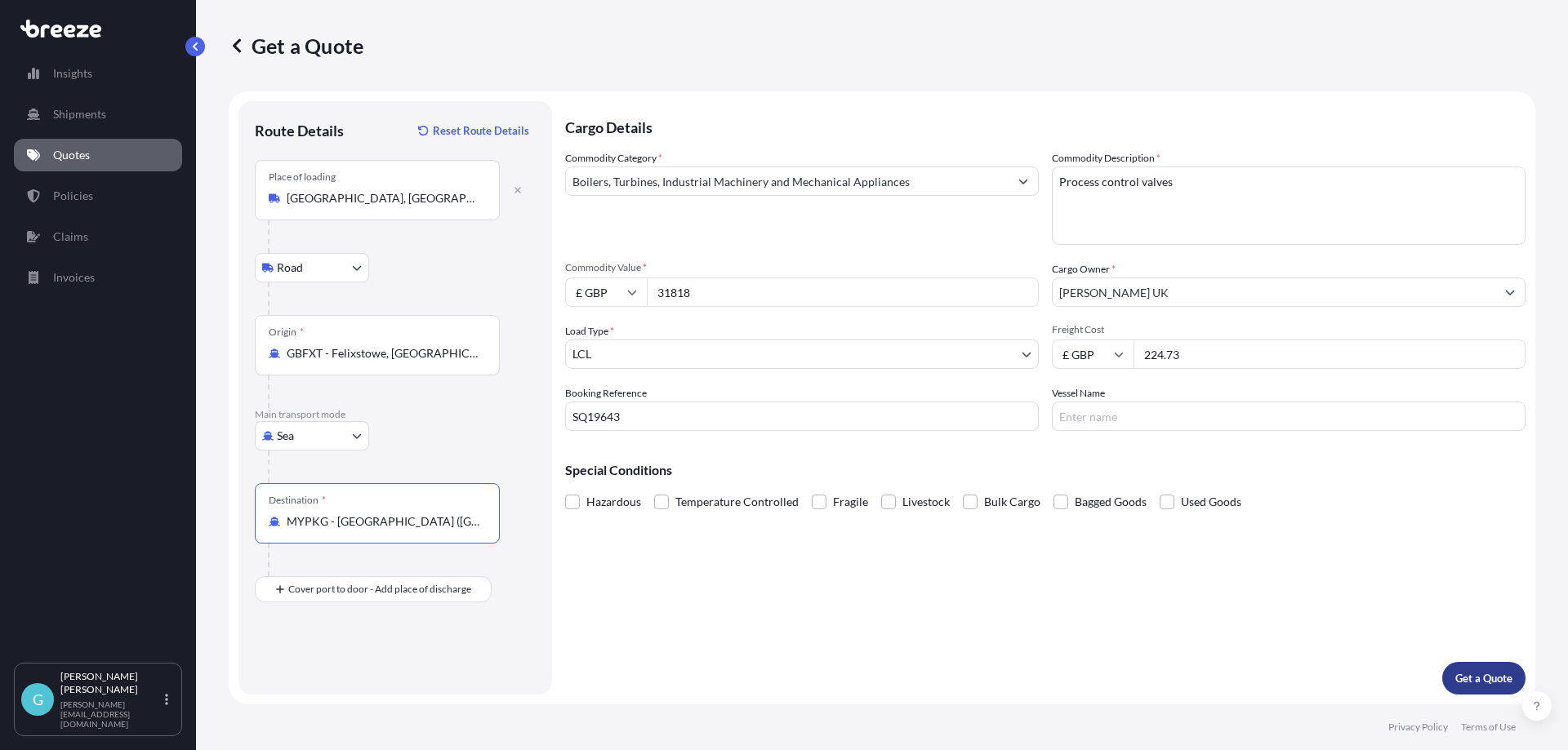
type input "MYPKG - [GEOGRAPHIC_DATA] ([GEOGRAPHIC_DATA]), [GEOGRAPHIC_DATA]"
click at [1470, 670] on p "Get a Quote" at bounding box center [1484, 678] width 57 height 16
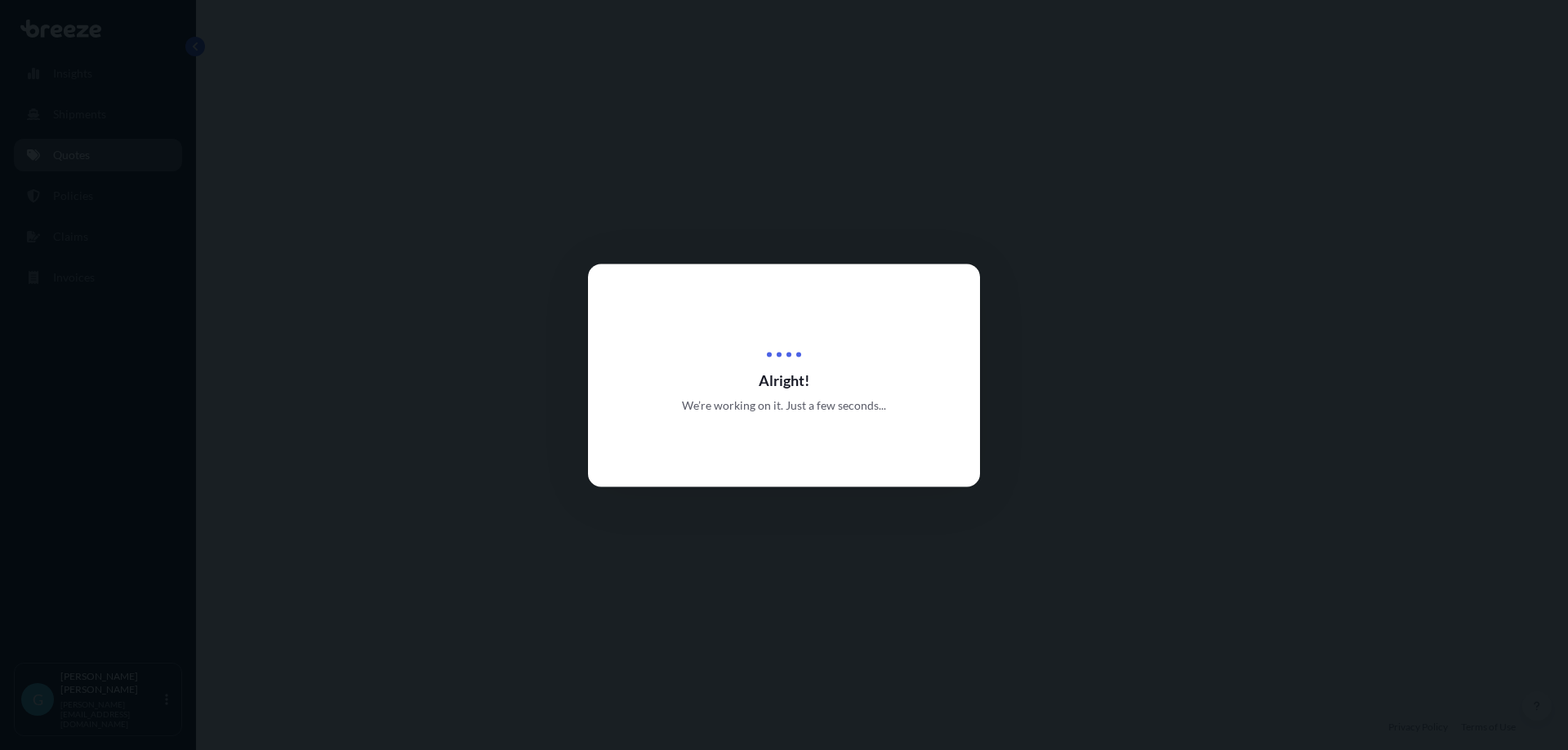
select select "Road"
select select "Sea"
select select "1"
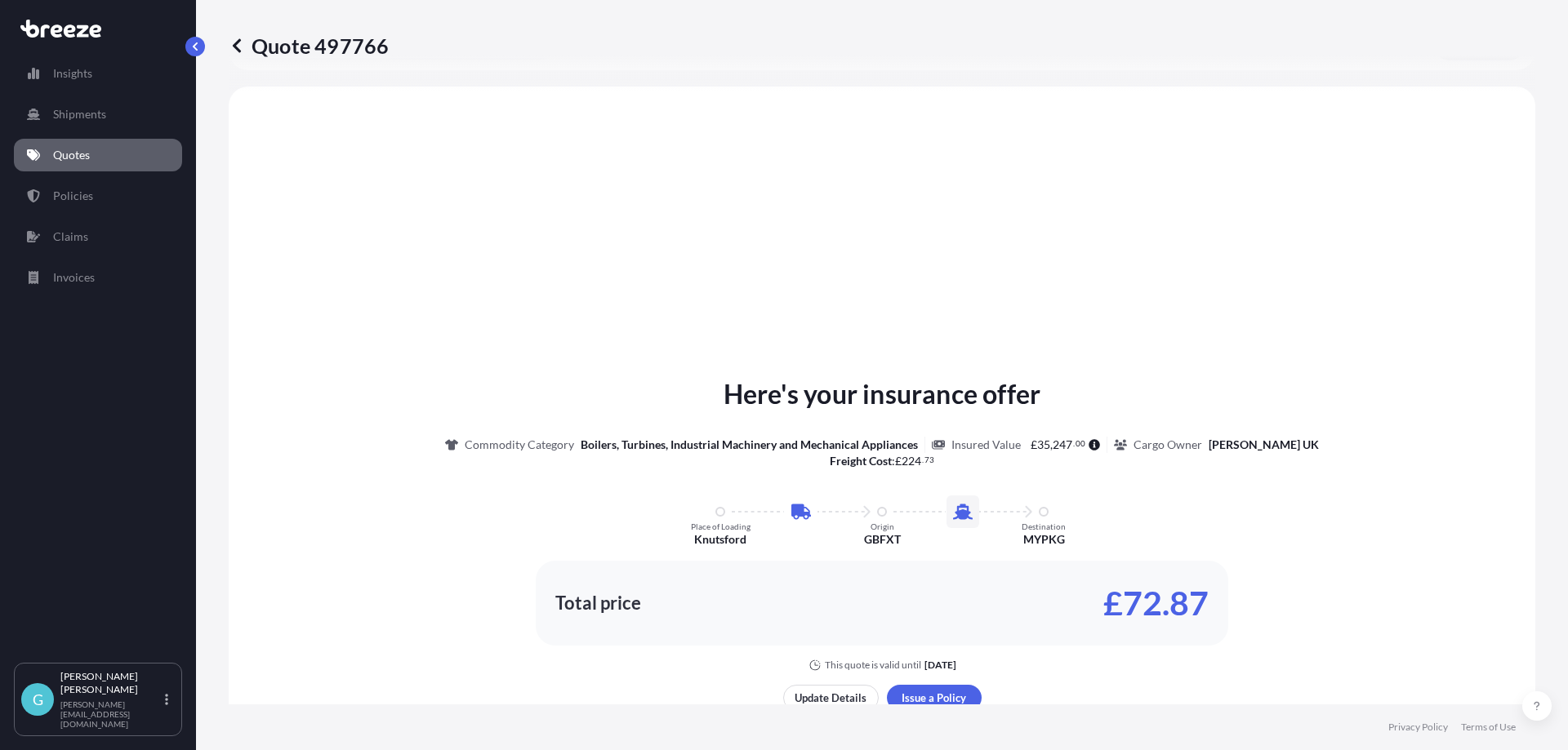
scroll to position [557, 0]
